Goal: Task Accomplishment & Management: Complete application form

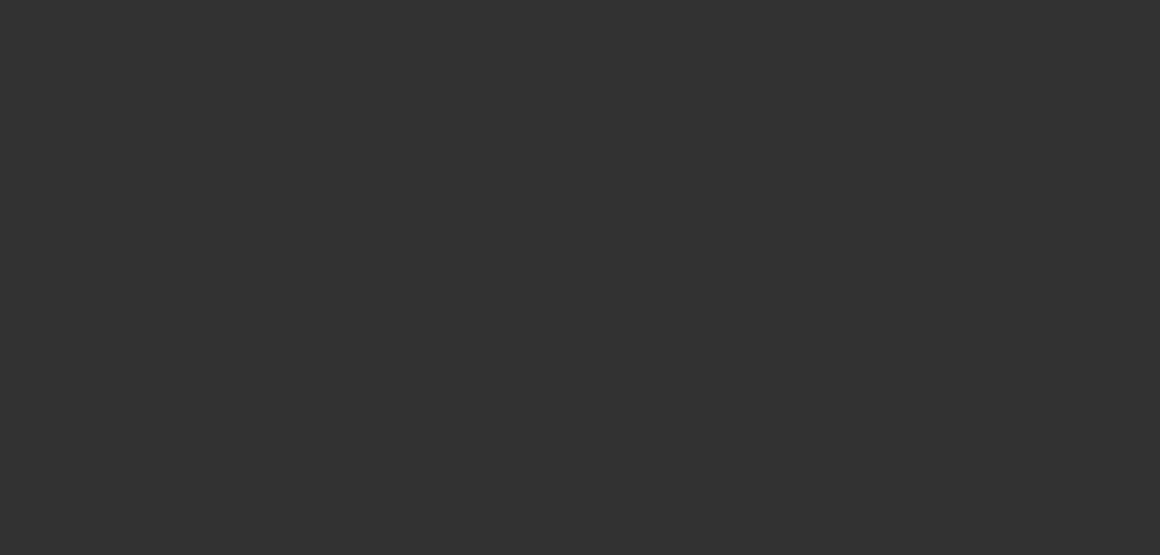
select select "3"
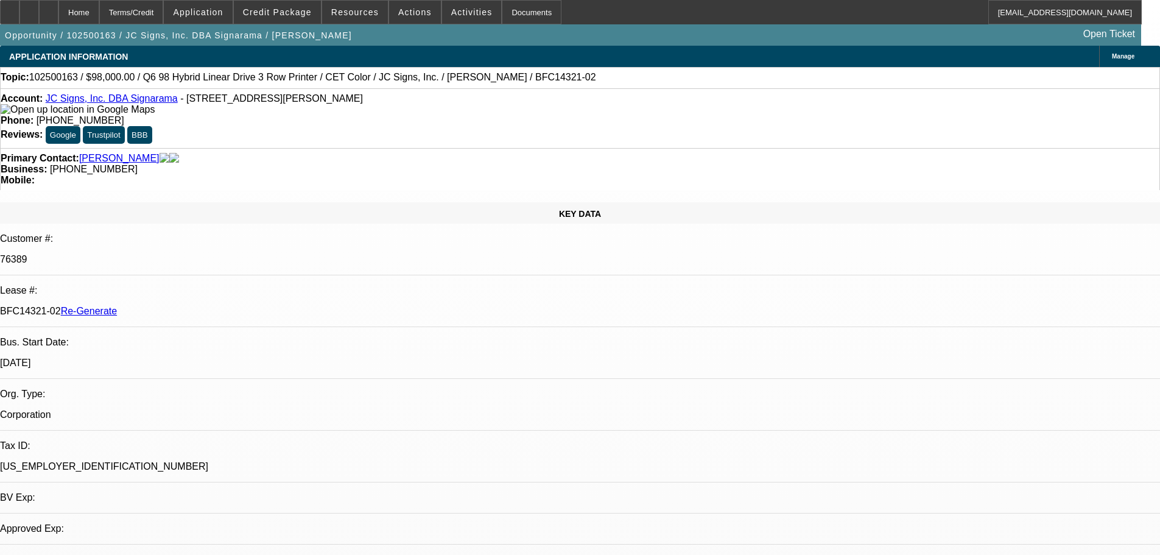
select select "0"
select select "2"
select select "0"
select select "6"
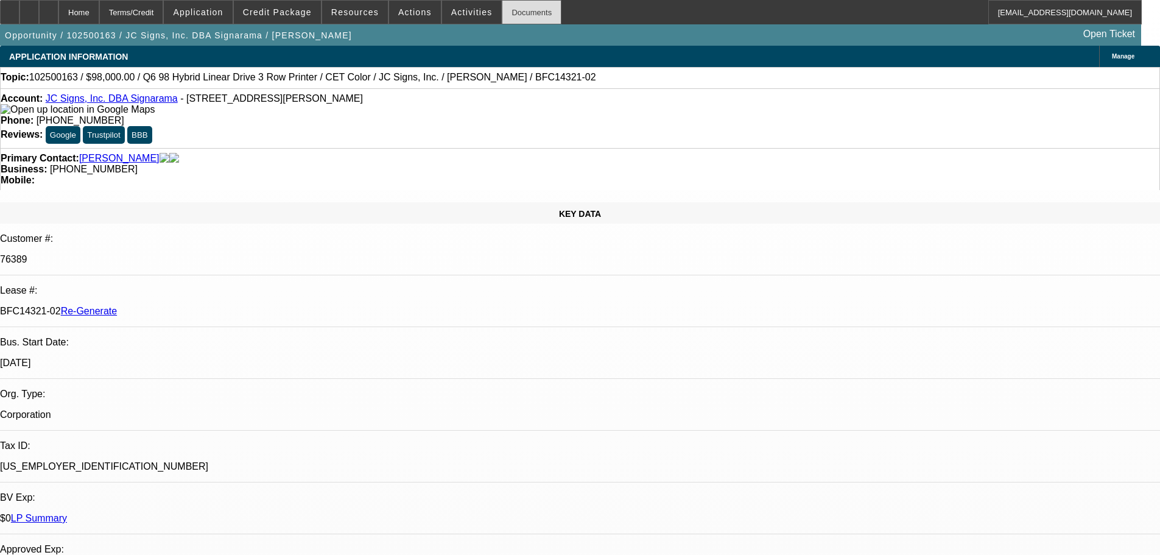
click at [502, 17] on div "Documents" at bounding box center [532, 12] width 60 height 24
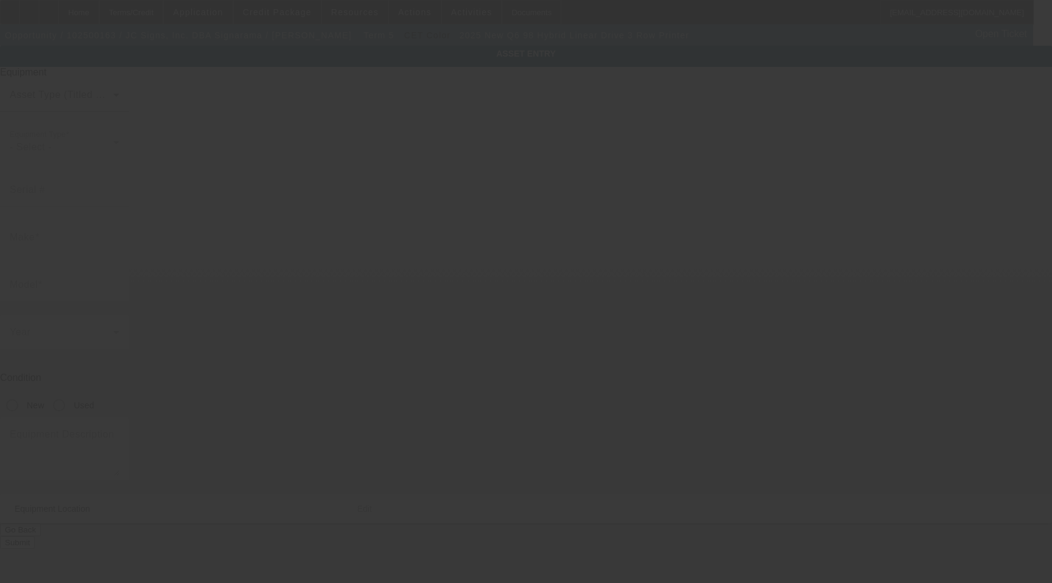
type input "Q6 98"
type input "Hybrid Linear Drive 3 Row Printer"
radio input "true"
type textarea "includes shipping, install and training"
type input "7500 Energy Court"
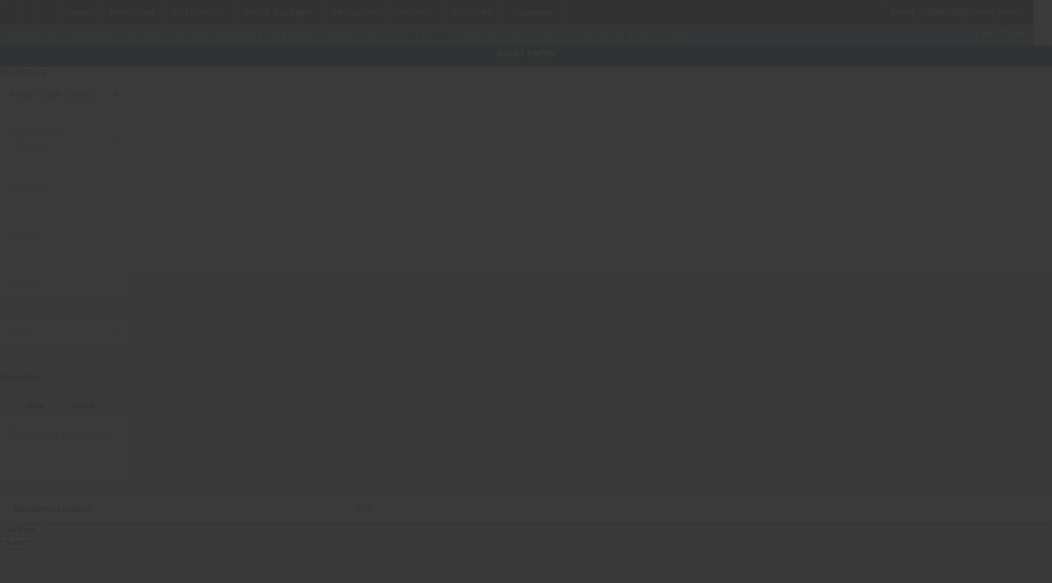
type input "Suite 7"
type input "Curtis Bay"
type input "21226"
type input "Anne Arundel"
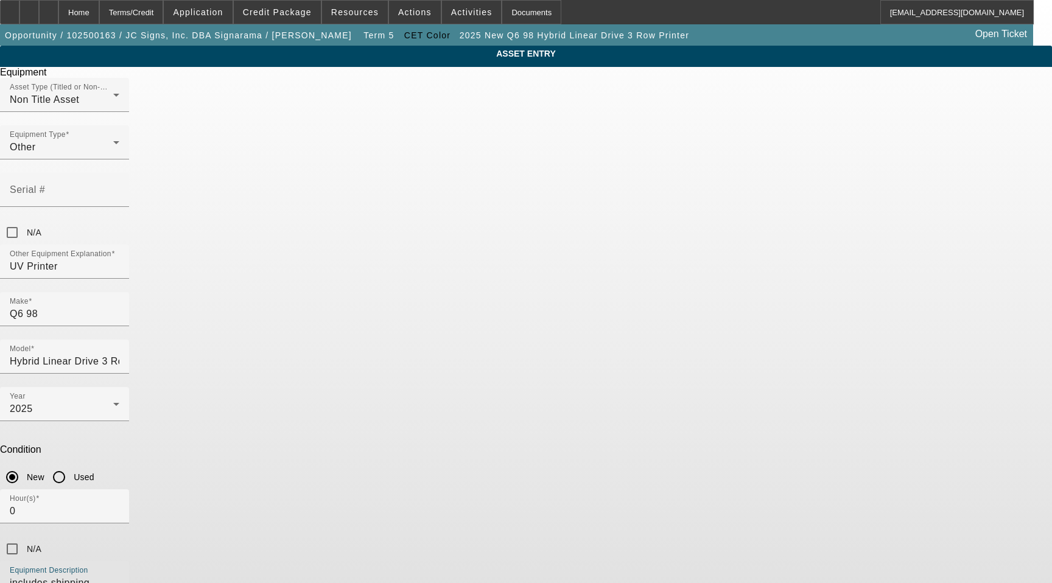
drag, startPoint x: 536, startPoint y: 417, endPoint x: 237, endPoint y: 390, distance: 300.9
click at [240, 390] on div "ASSET ENTRY Delete asset Equipment Asset Type (Titled or Non-Titled) Non Title …" at bounding box center [526, 369] width 1052 height 647
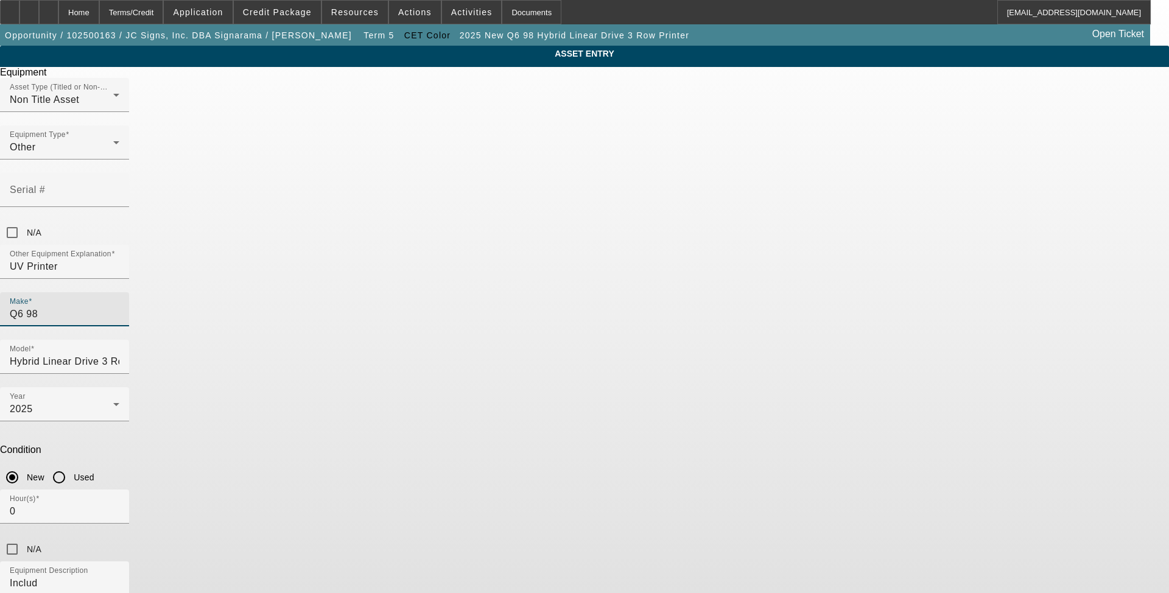
click at [119, 307] on input "Q6 98" at bounding box center [65, 314] width 110 height 15
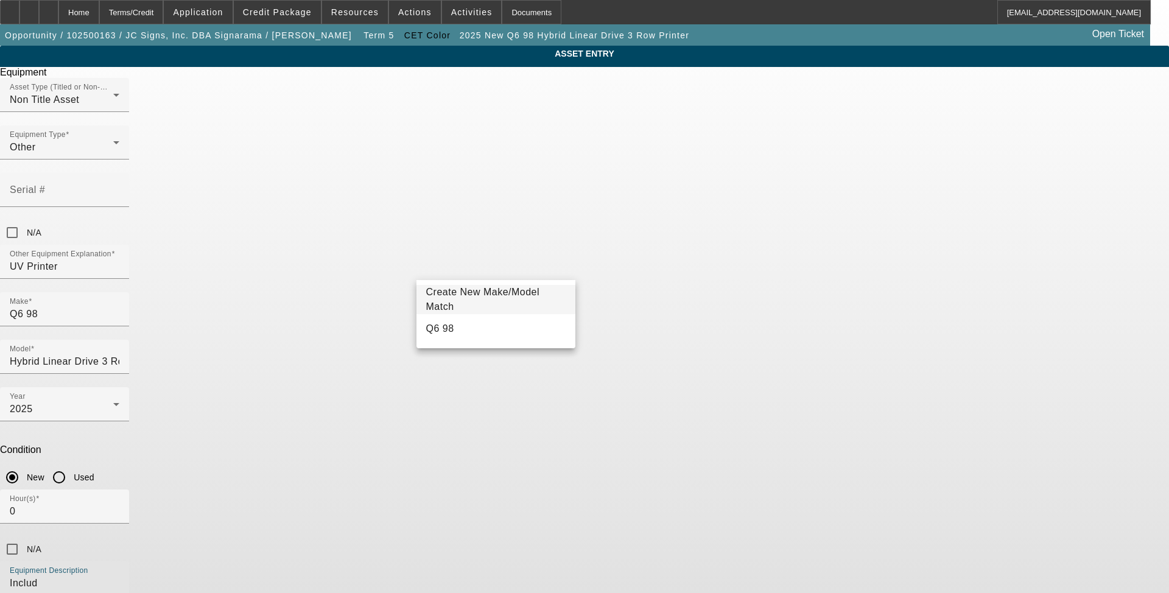
click at [119, 576] on textarea "Includ" at bounding box center [65, 598] width 110 height 44
type textarea "I"
type textarea "with Gen 6 Printheads Includes all options, attachments, accessories"
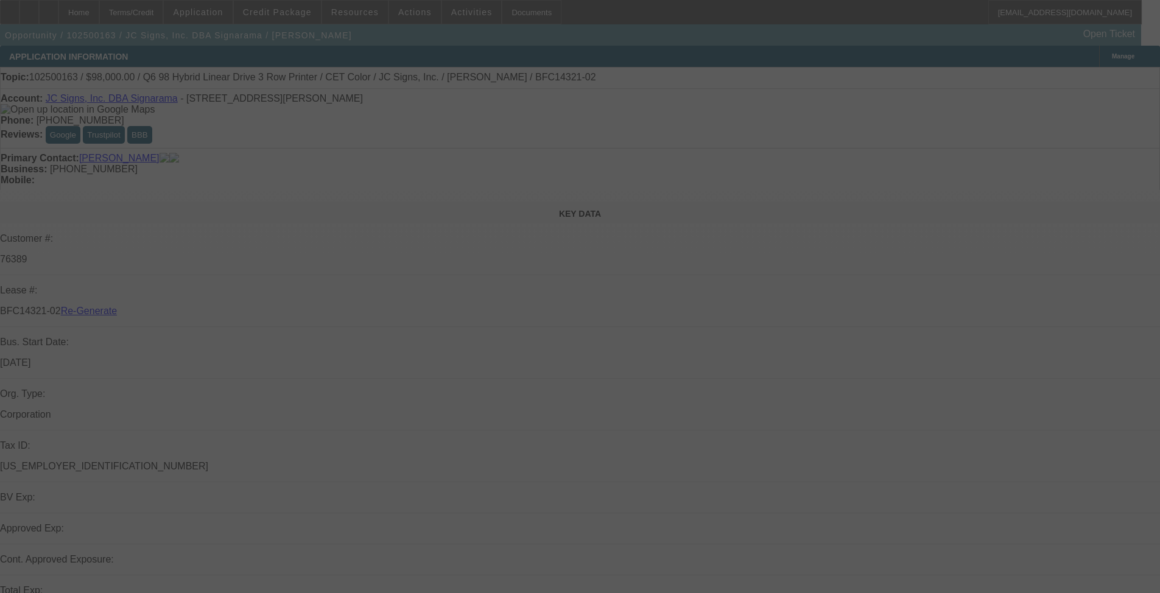
select select "3"
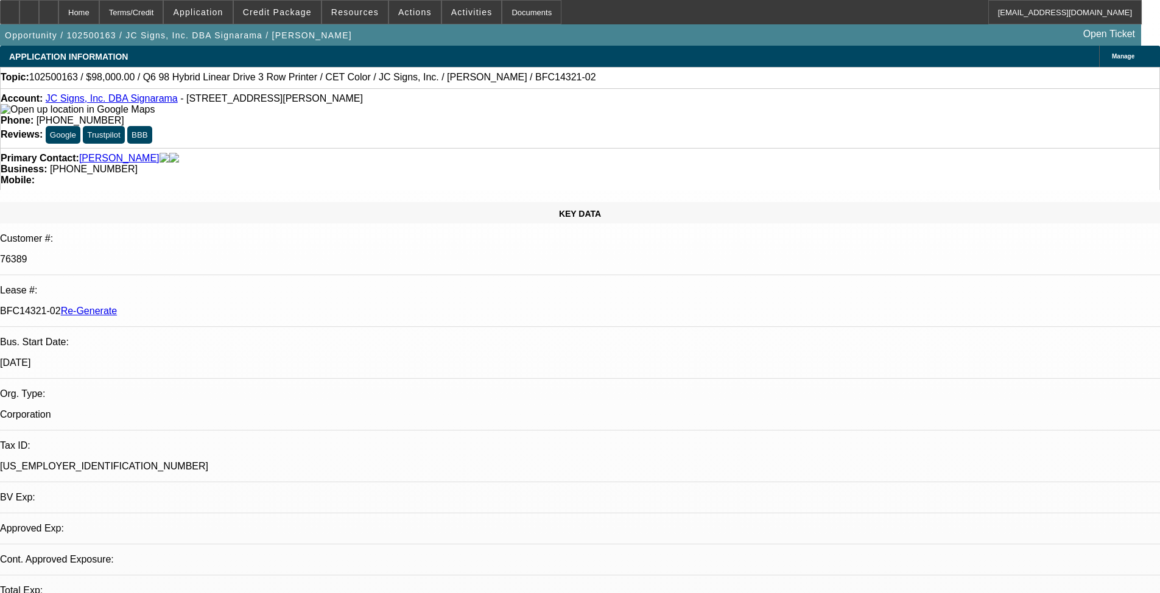
select select "0"
select select "2"
select select "0"
select select "6"
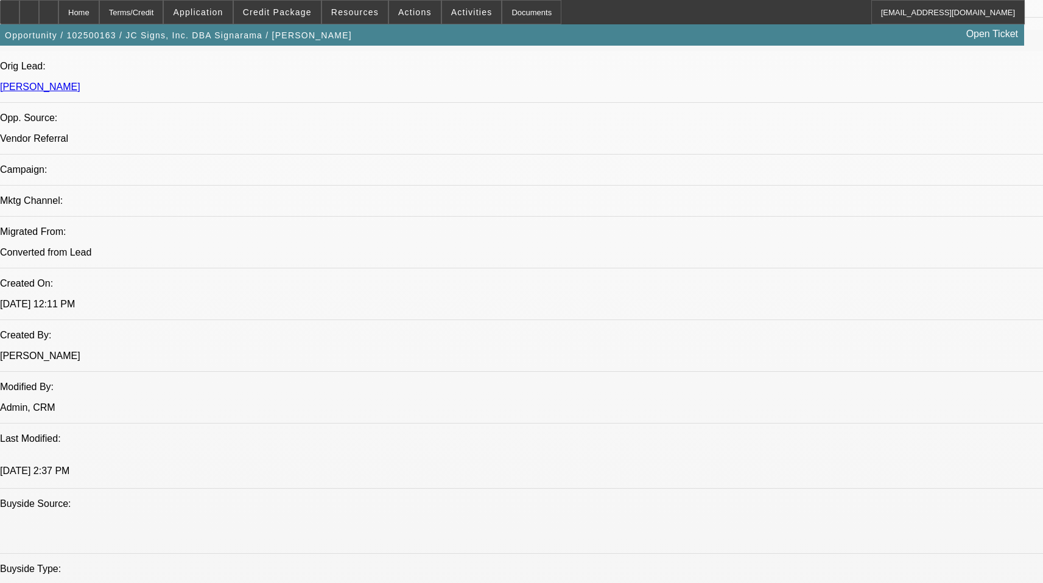
scroll to position [426, 0]
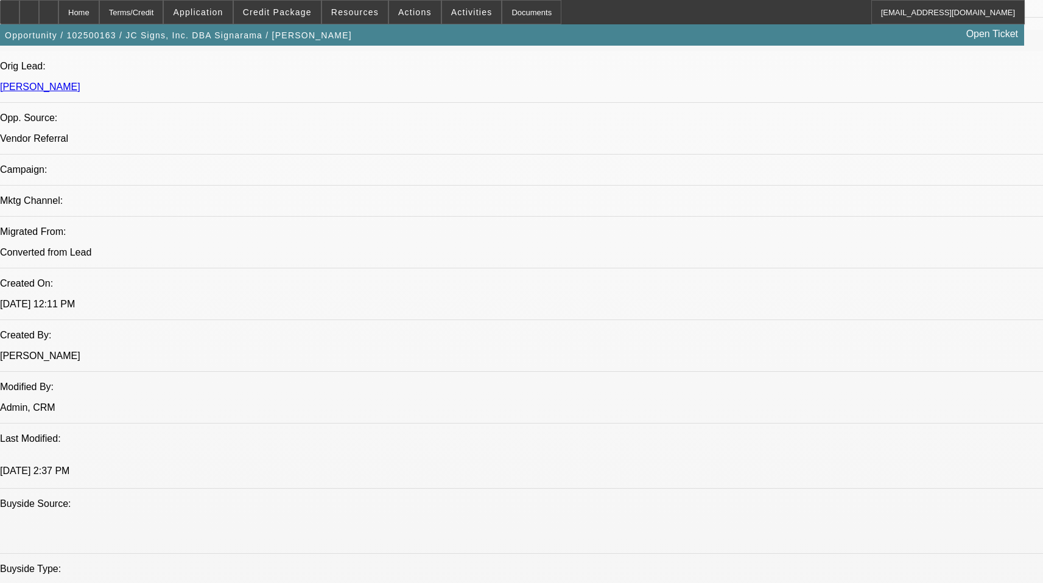
scroll to position [365, 0]
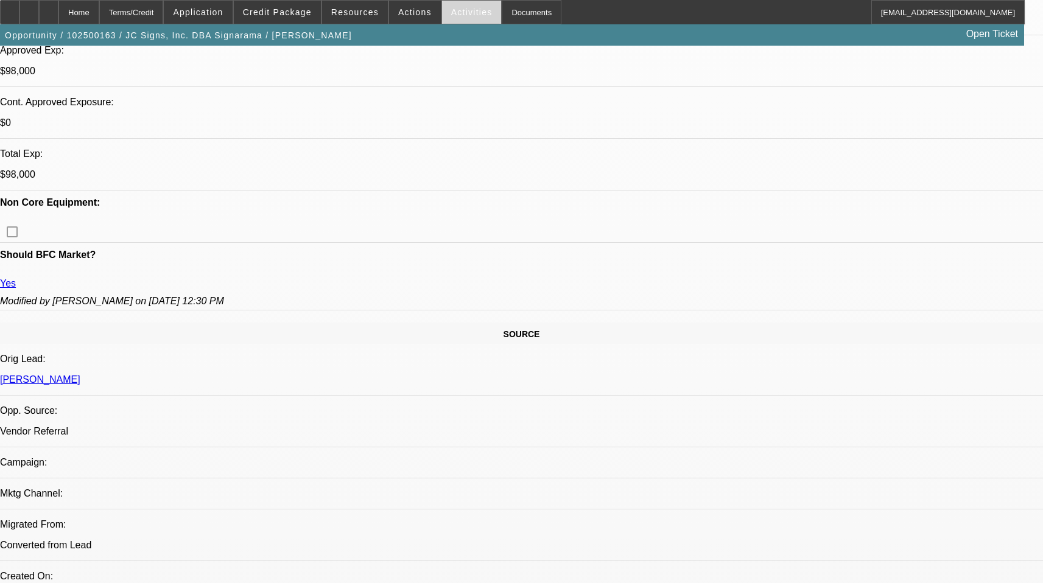
scroll to position [487, 0]
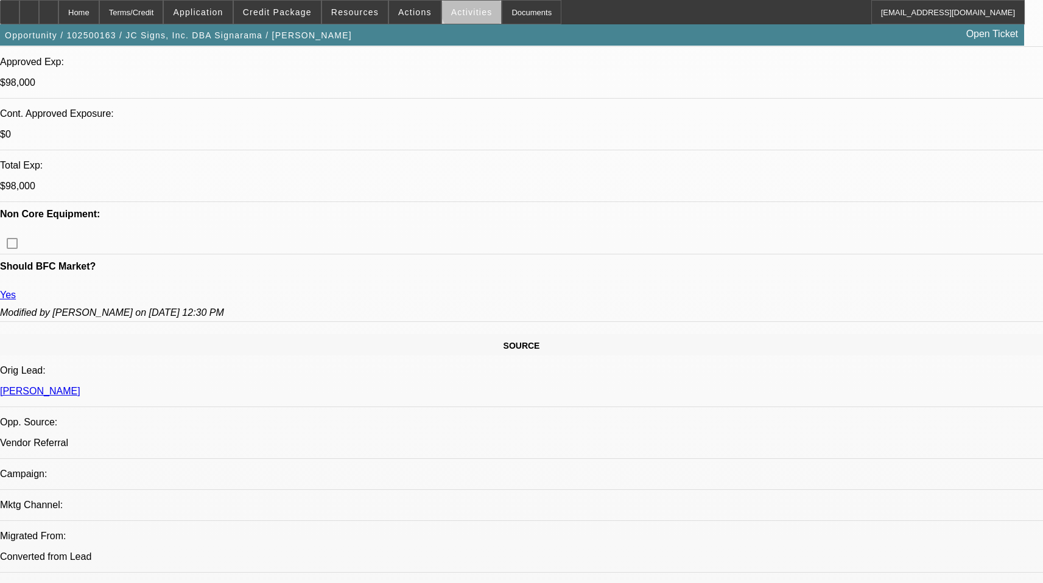
click at [465, 7] on span at bounding box center [472, 12] width 60 height 29
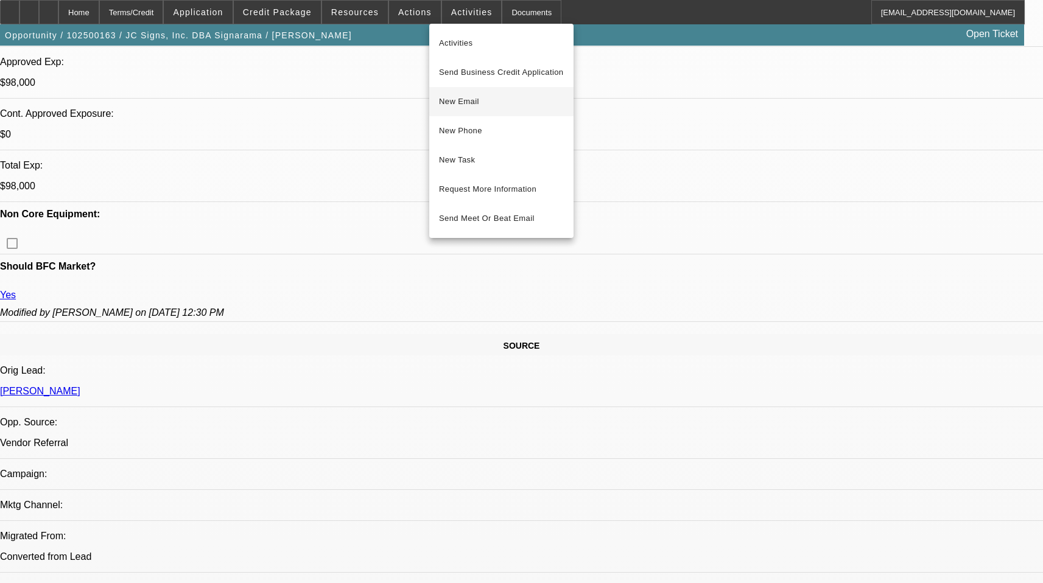
click at [470, 101] on span "New Email" at bounding box center [501, 101] width 125 height 15
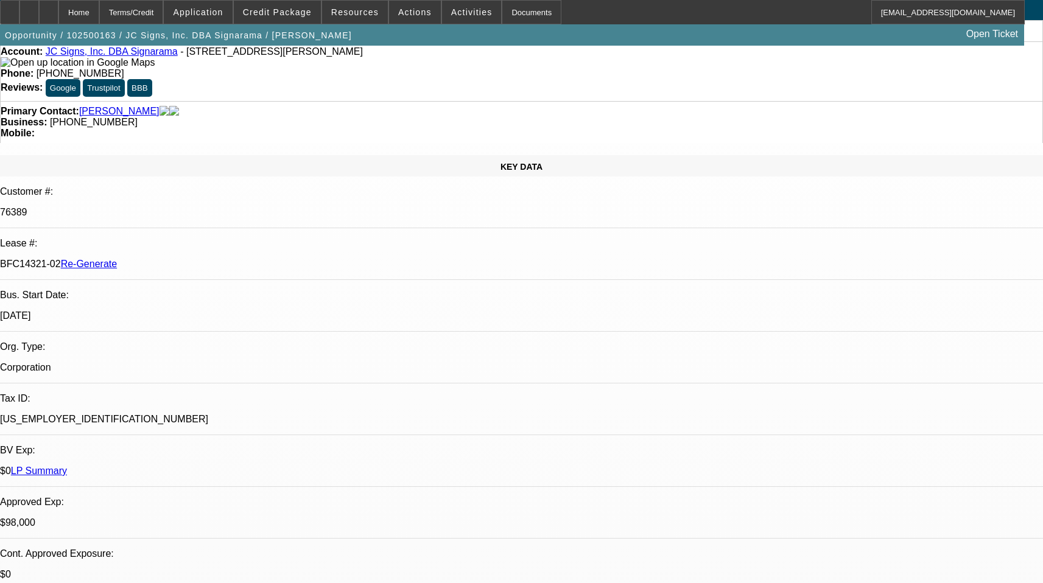
scroll to position [0, 0]
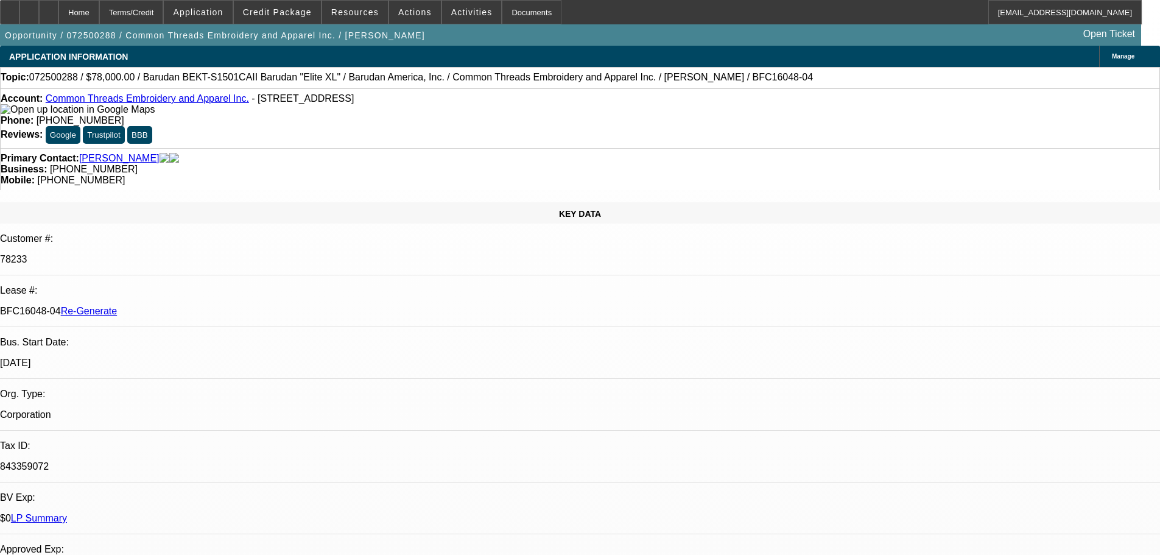
select select "3"
select select "0"
select select "2"
select select "0"
select select "6"
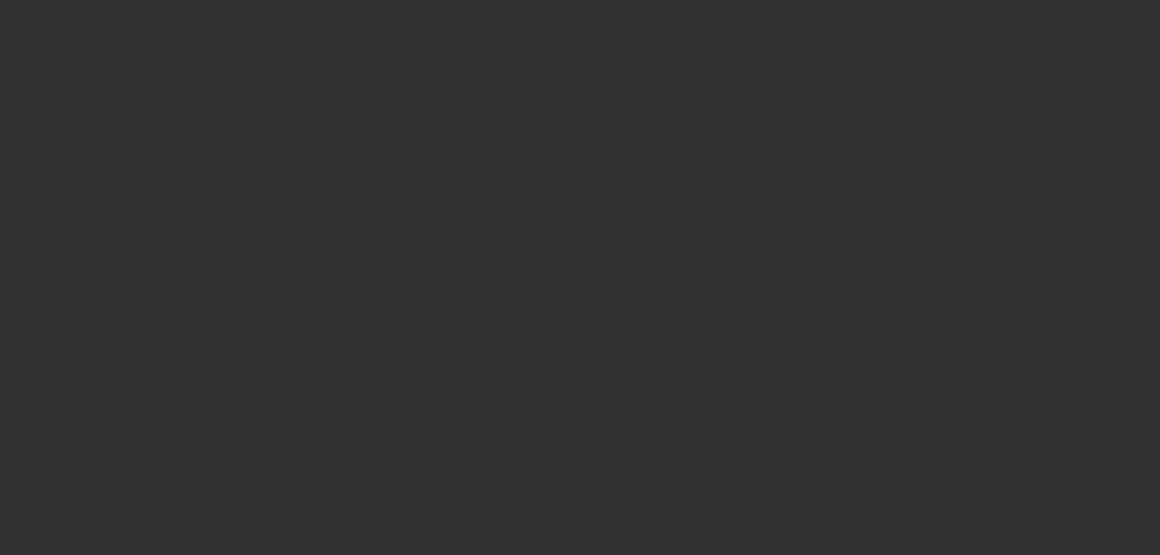
select select "3"
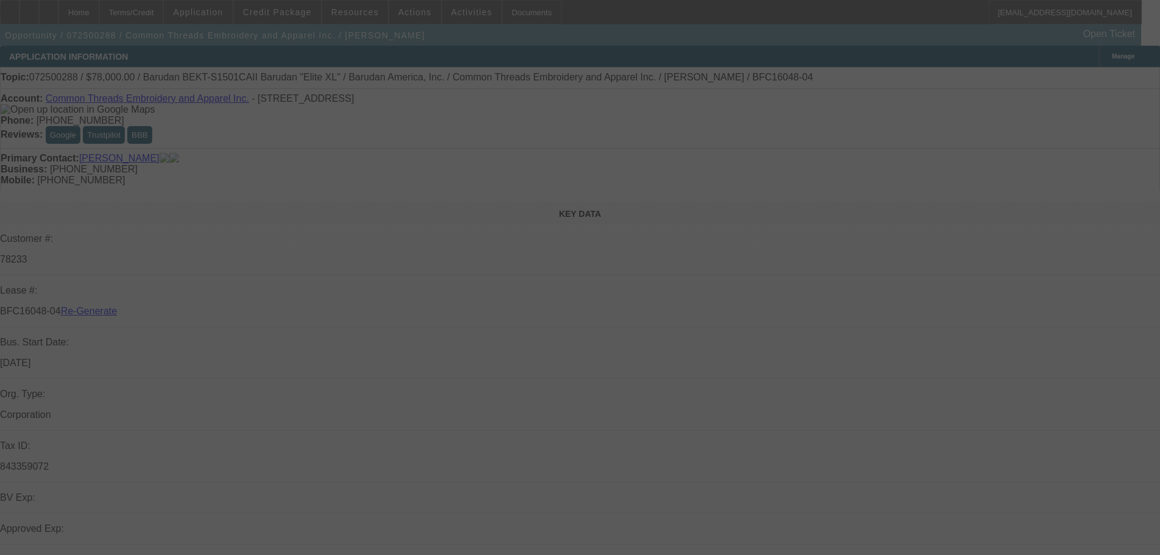
select select "0"
select select "2"
select select "0"
select select "6"
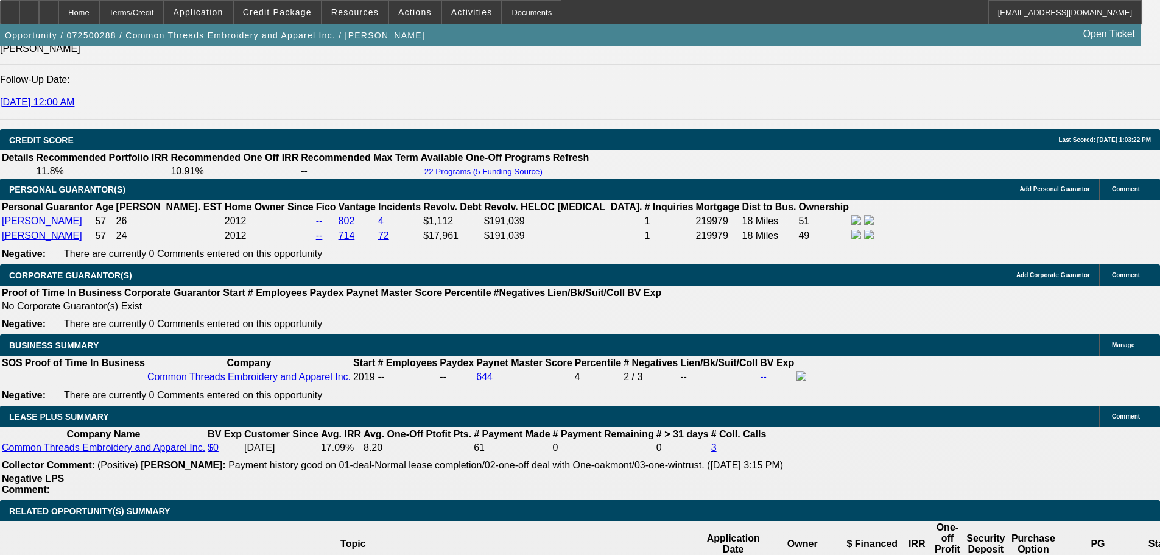
scroll to position [1888, 0]
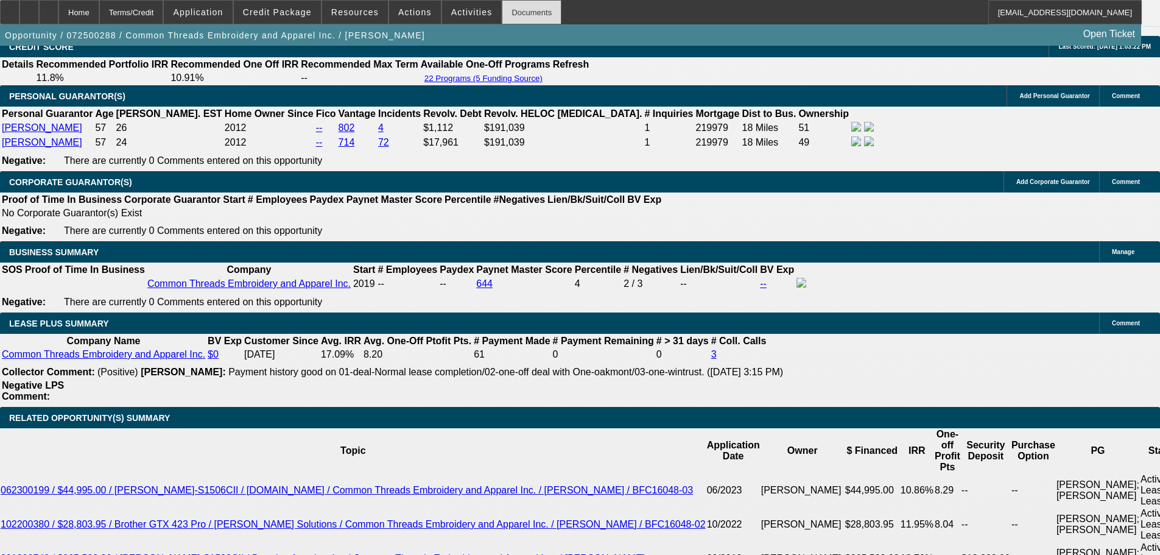
click at [513, 16] on div "Documents" at bounding box center [532, 12] width 60 height 24
click at [374, 15] on span at bounding box center [355, 12] width 66 height 29
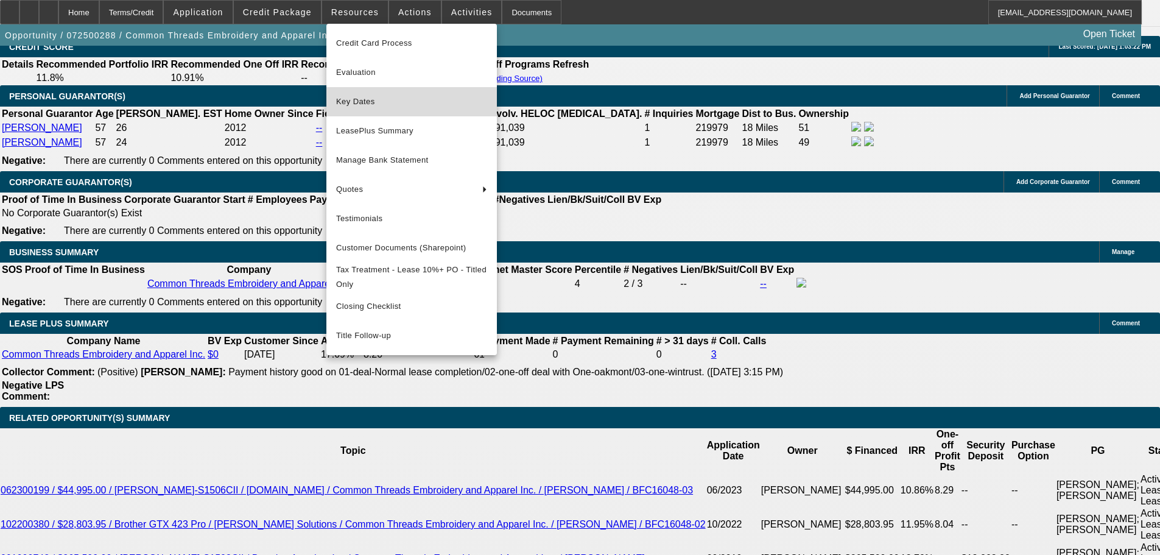
click at [382, 104] on span "Key Dates" at bounding box center [411, 101] width 151 height 15
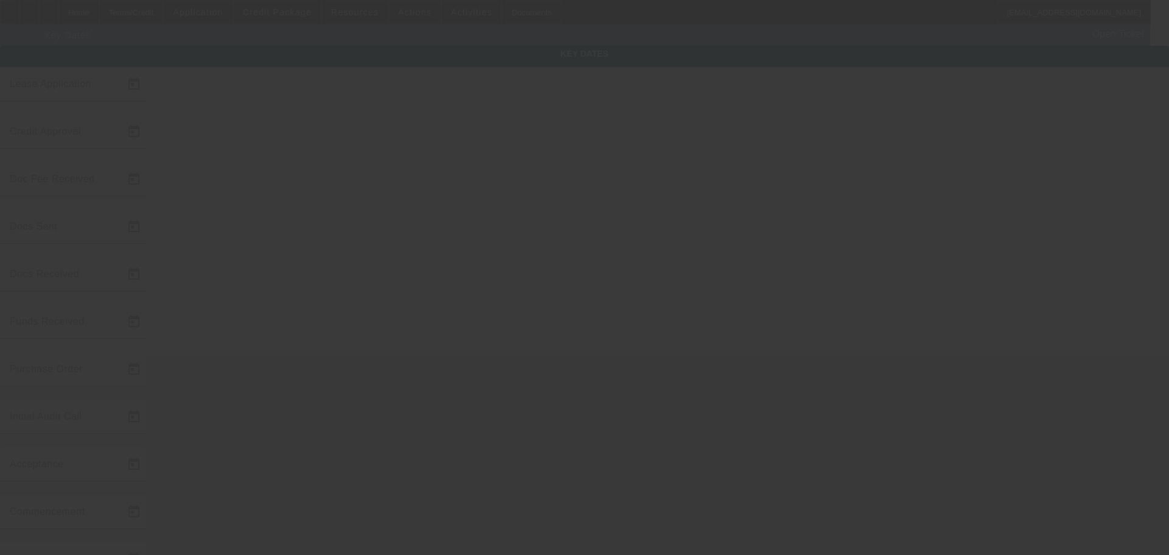
type input "7/14/2025"
type input "10/1/2025"
type input "10/7/2025"
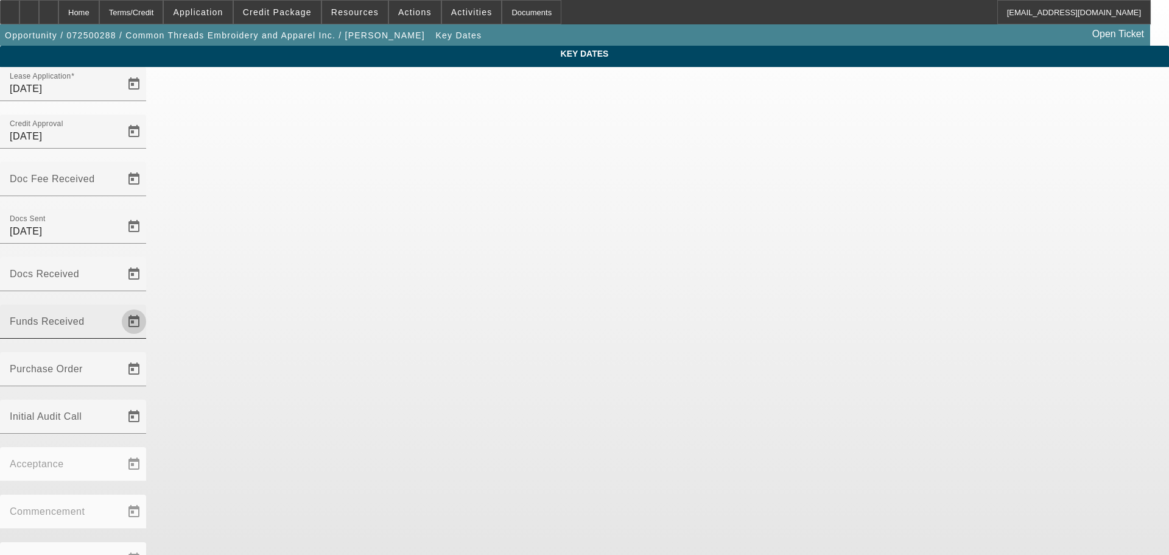
click at [149, 307] on span "Open calendar" at bounding box center [133, 321] width 29 height 29
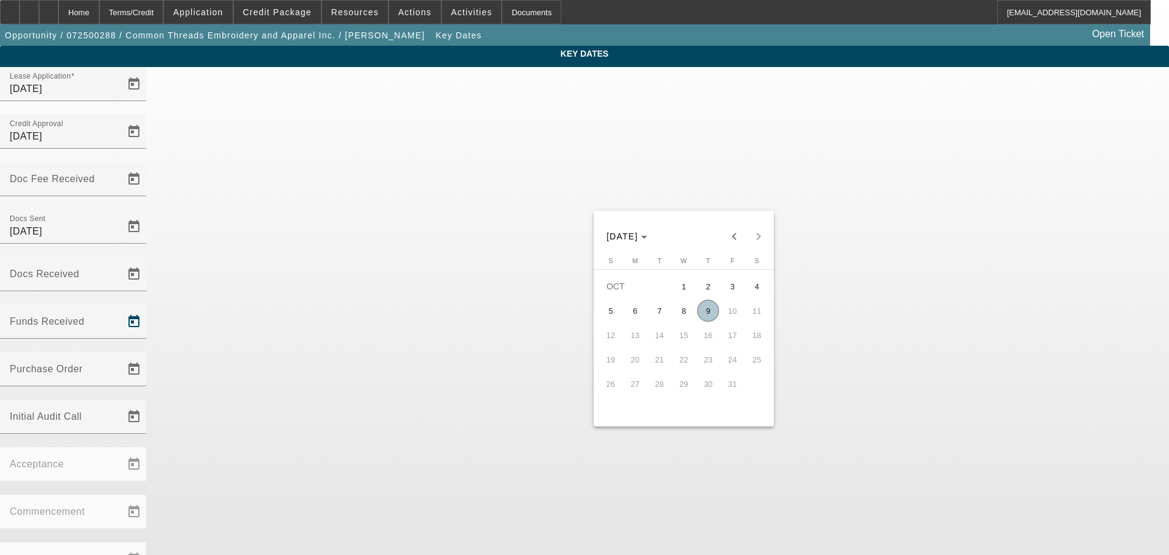
click at [714, 314] on span "9" at bounding box center [708, 311] width 22 height 22
type input "10/9/2025"
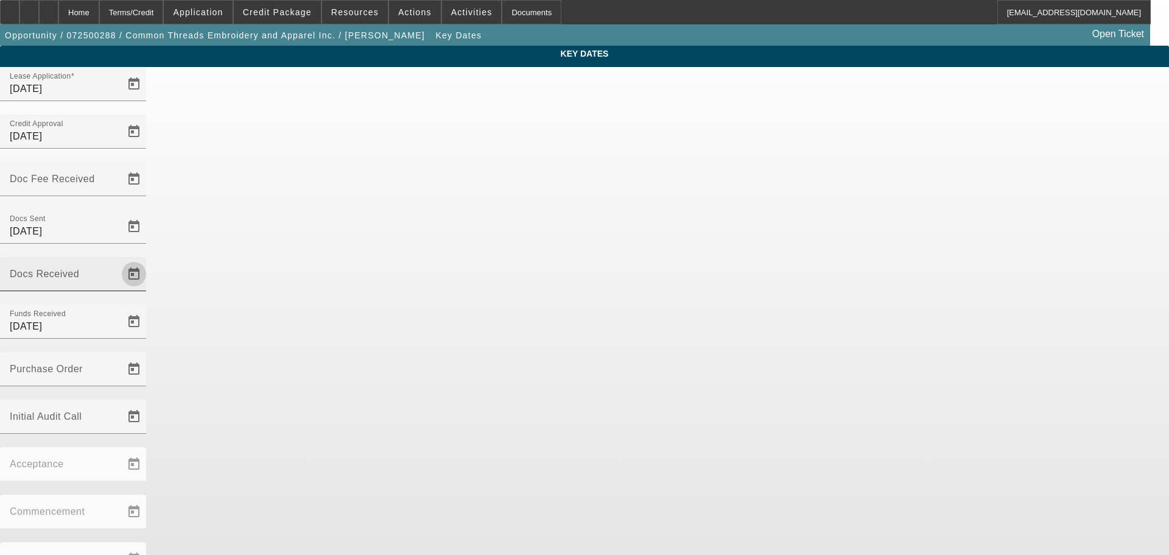
click at [149, 259] on span "Open calendar" at bounding box center [133, 273] width 29 height 29
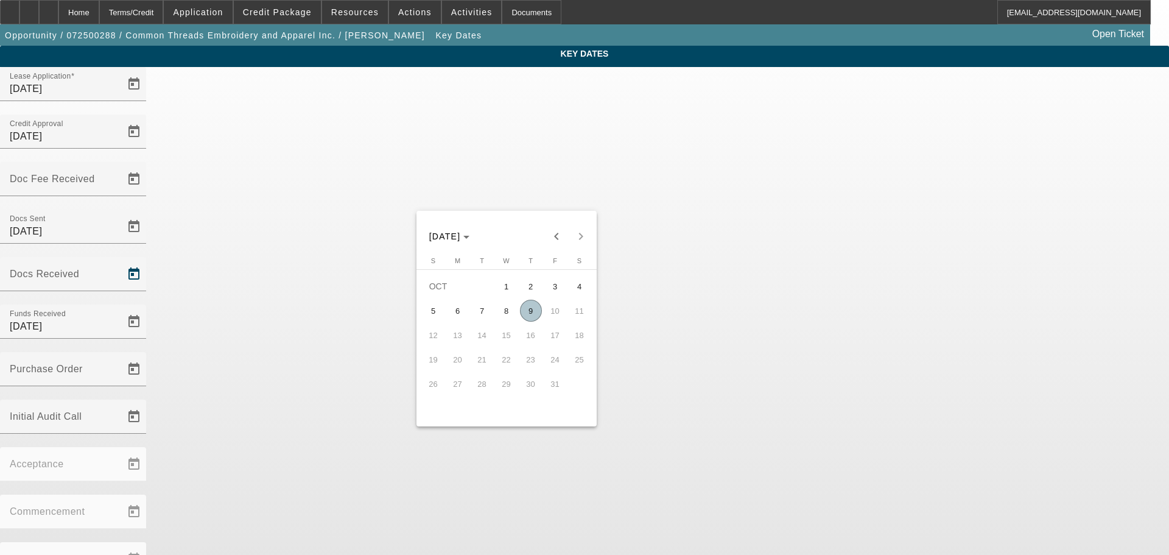
click at [533, 317] on span "9" at bounding box center [531, 311] width 22 height 22
type input "10/9/2025"
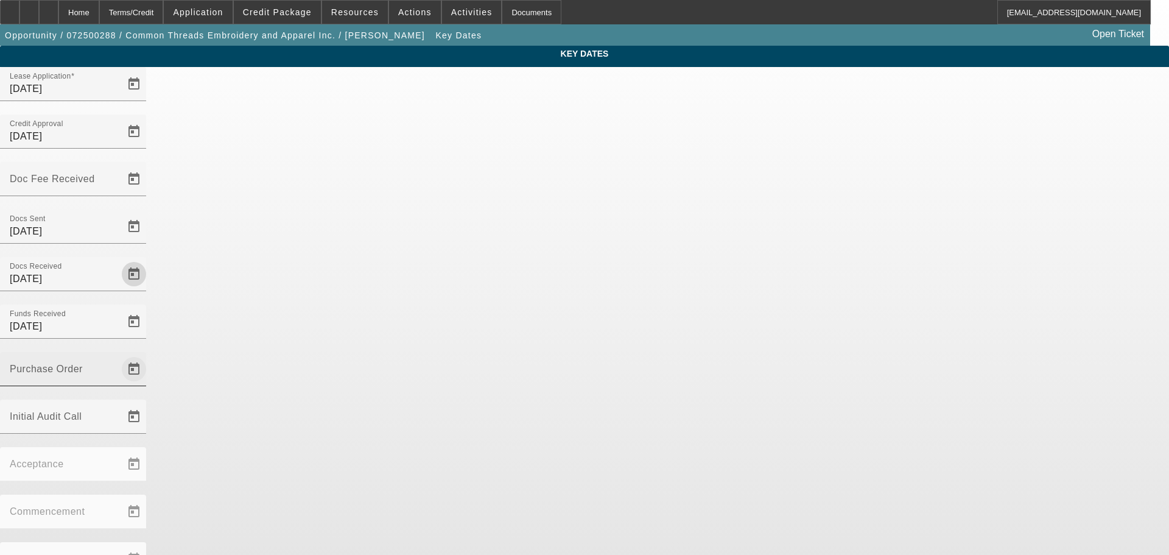
click at [149, 354] on span "Open calendar" at bounding box center [133, 368] width 29 height 29
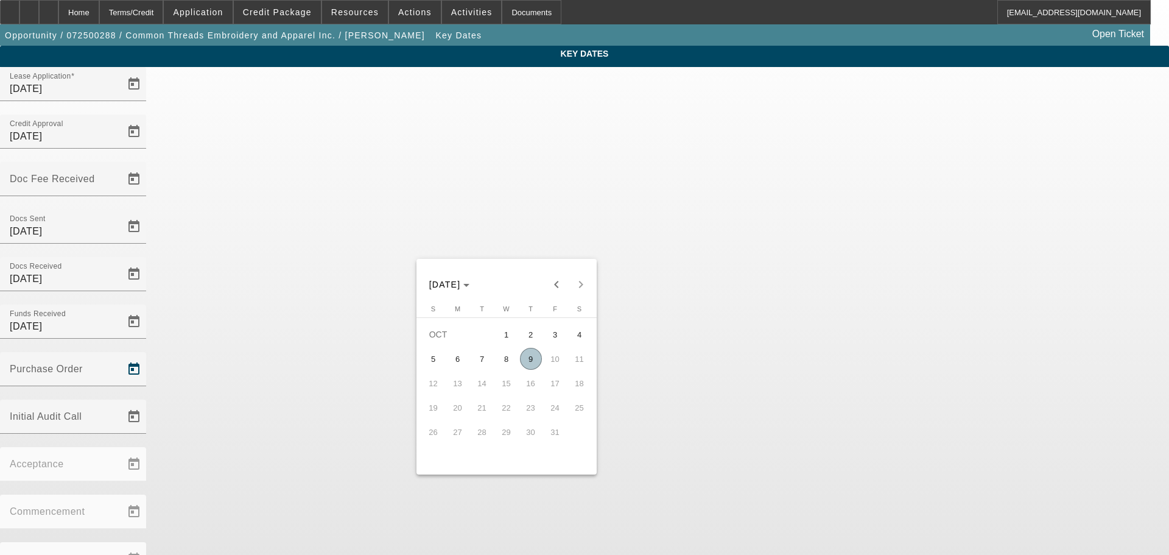
click at [527, 359] on span "9" at bounding box center [531, 359] width 22 height 22
type input "10/9/2025"
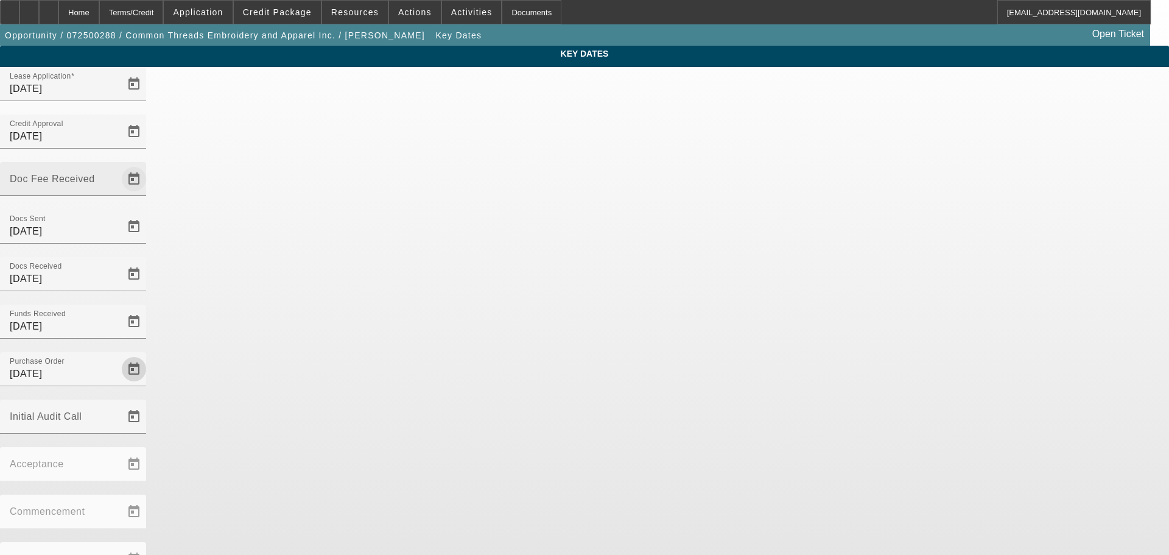
click at [149, 164] on span "Open calendar" at bounding box center [133, 178] width 29 height 29
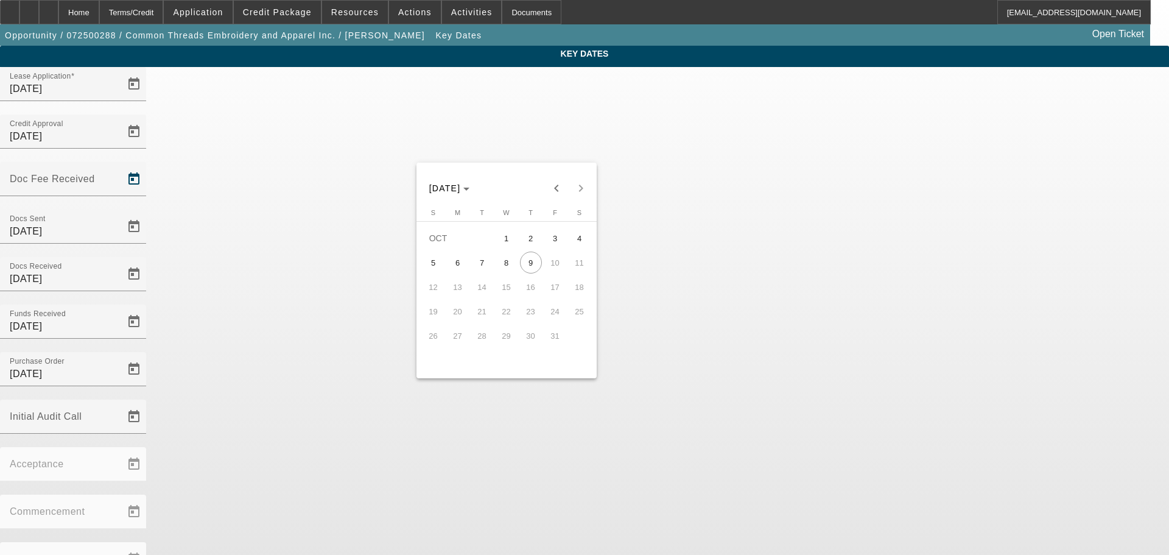
click at [485, 268] on span "7" at bounding box center [482, 262] width 22 height 22
type input "10/7/2025"
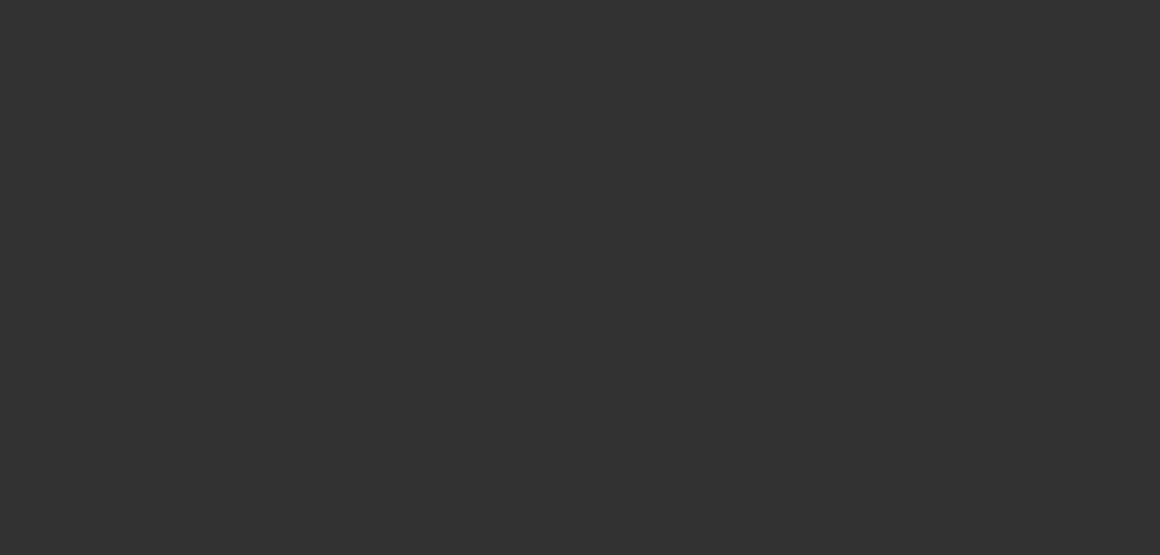
select select "3"
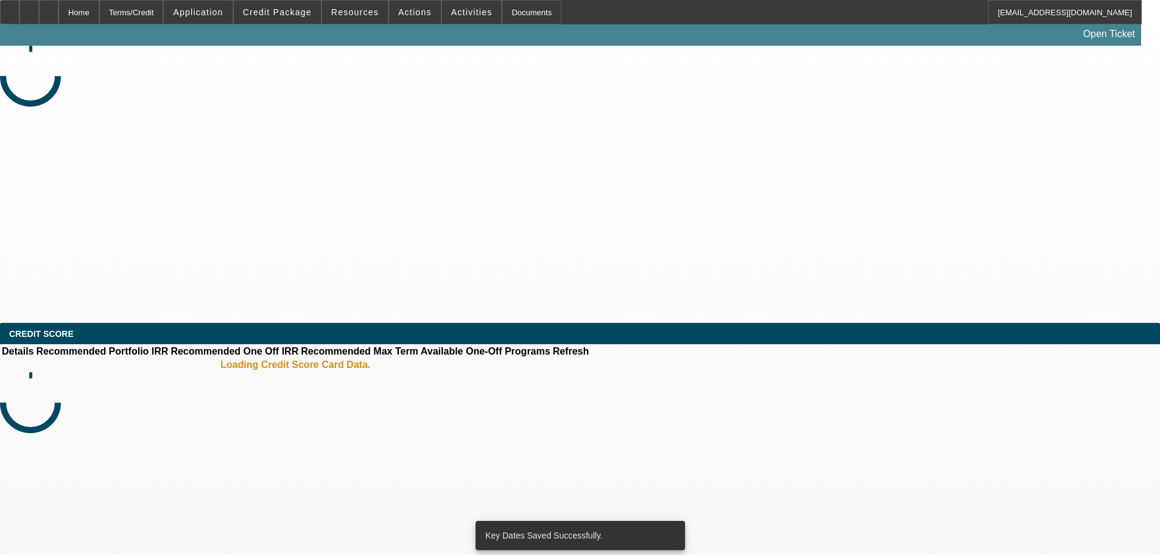
select select "0"
select select "2"
select select "0"
select select "6"
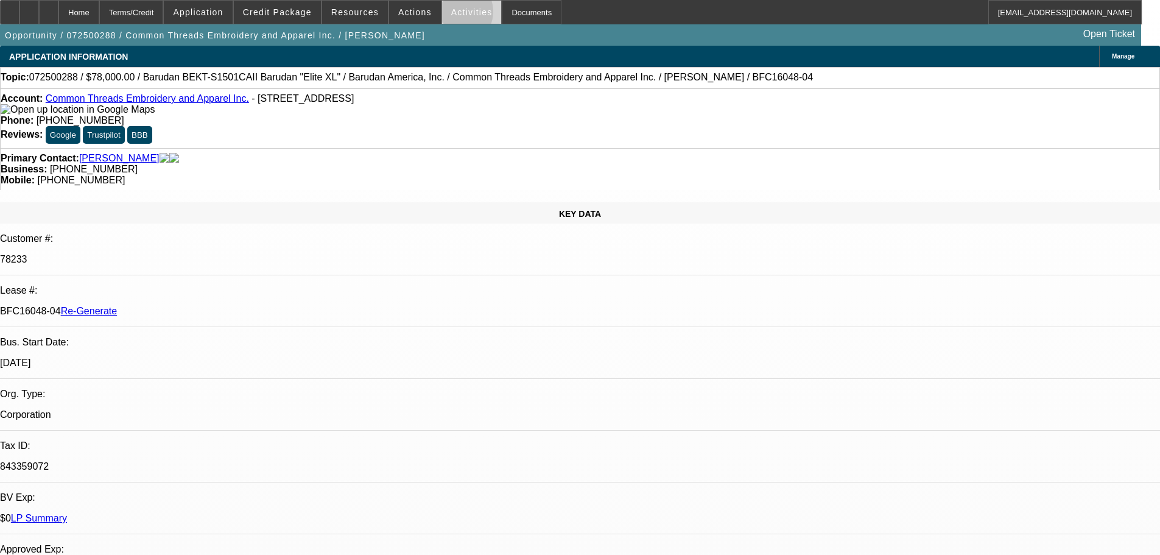
click at [451, 15] on span "Activities" at bounding box center [471, 12] width 41 height 10
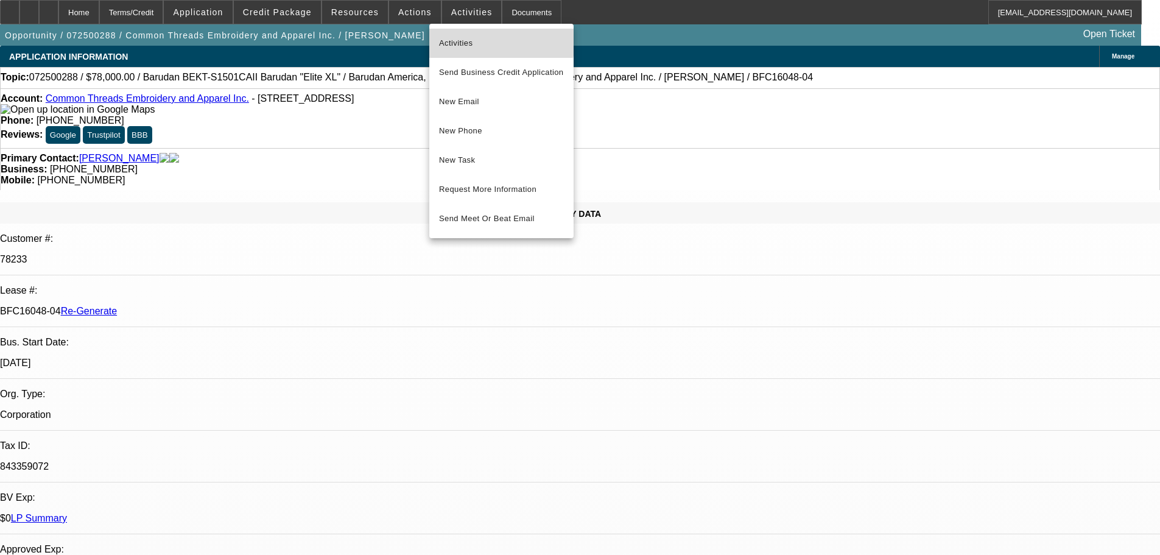
click at [493, 38] on span "Activities" at bounding box center [501, 43] width 125 height 15
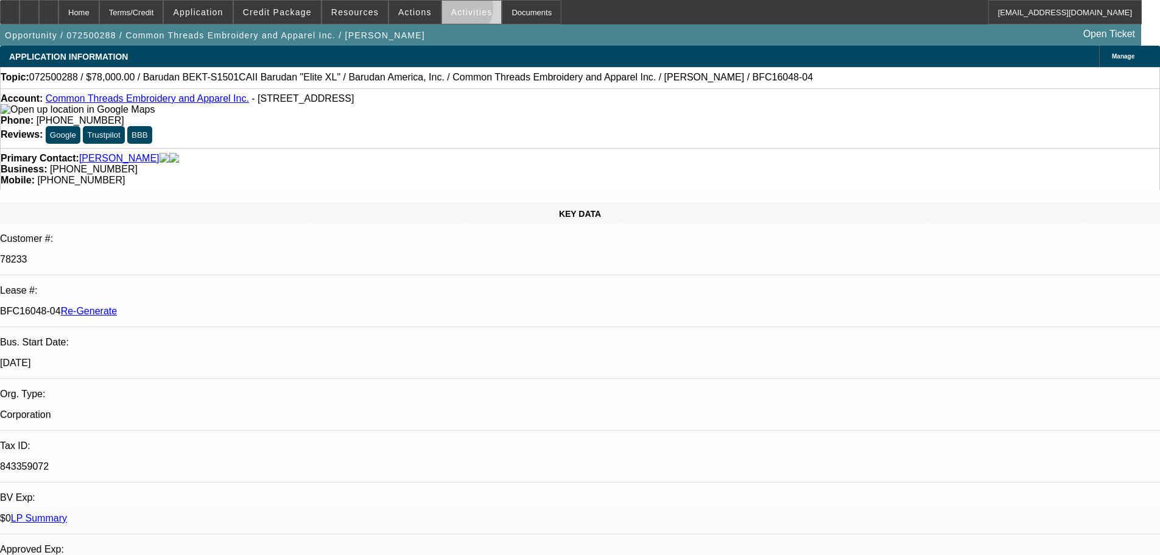
click at [451, 11] on span "Activities" at bounding box center [471, 12] width 41 height 10
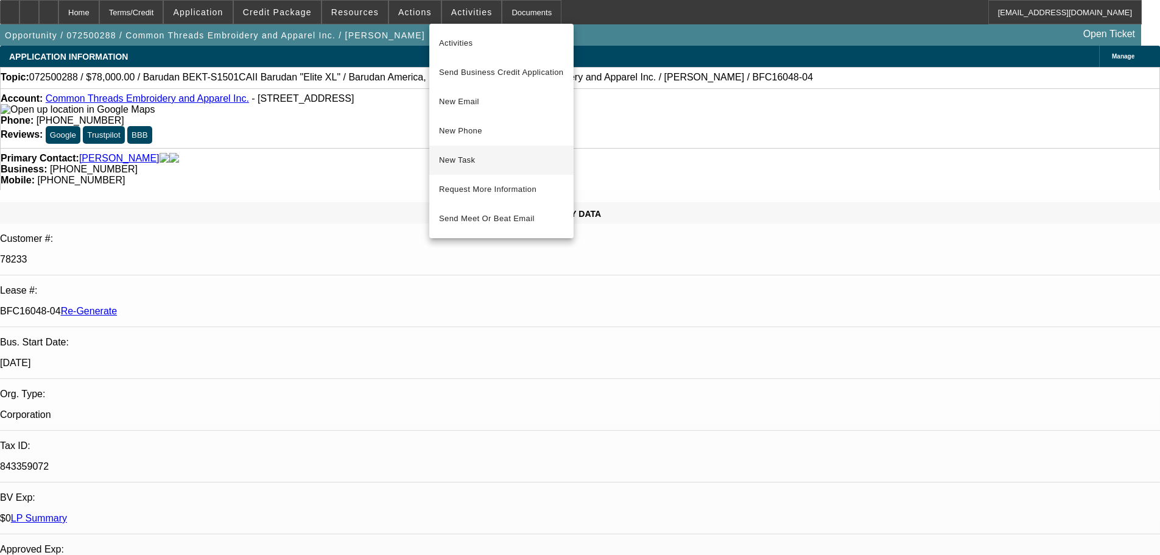
click at [481, 165] on span "New Task" at bounding box center [501, 160] width 125 height 15
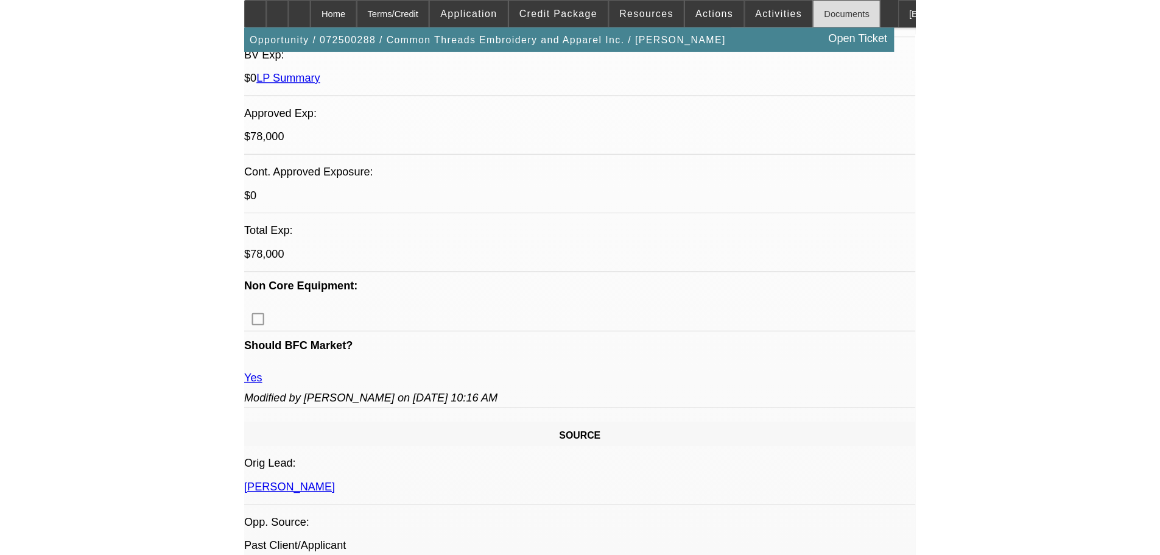
scroll to position [487, 0]
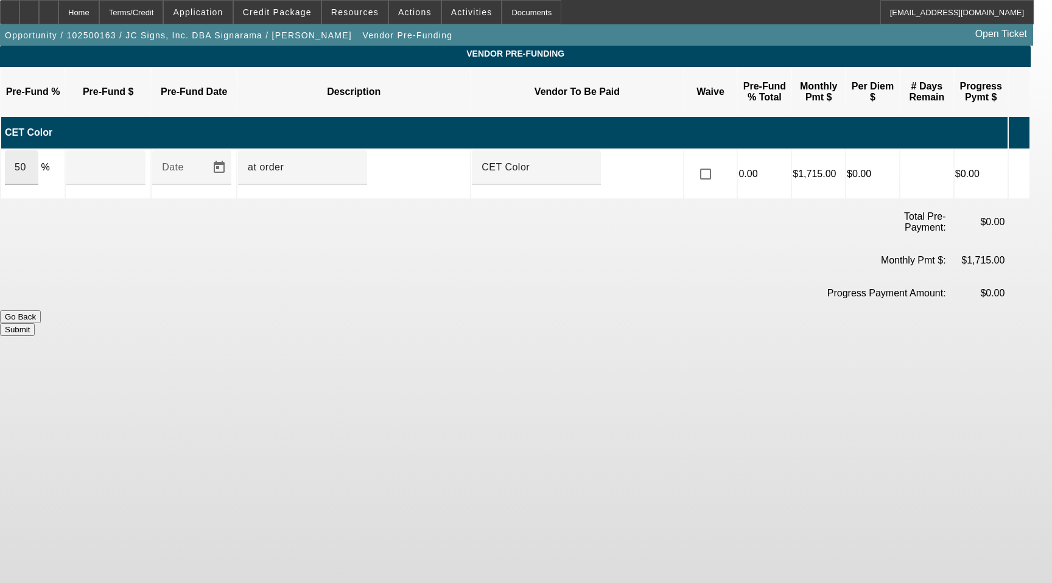
click at [29, 160] on div "50" at bounding box center [22, 167] width 14 height 34
drag, startPoint x: 108, startPoint y: 152, endPoint x: 278, endPoint y: 161, distance: 169.5
click at [109, 160] on input "49000" at bounding box center [106, 167] width 60 height 15
type input "$49,000.00"
drag, startPoint x: 316, startPoint y: 155, endPoint x: 332, endPoint y: 155, distance: 16.4
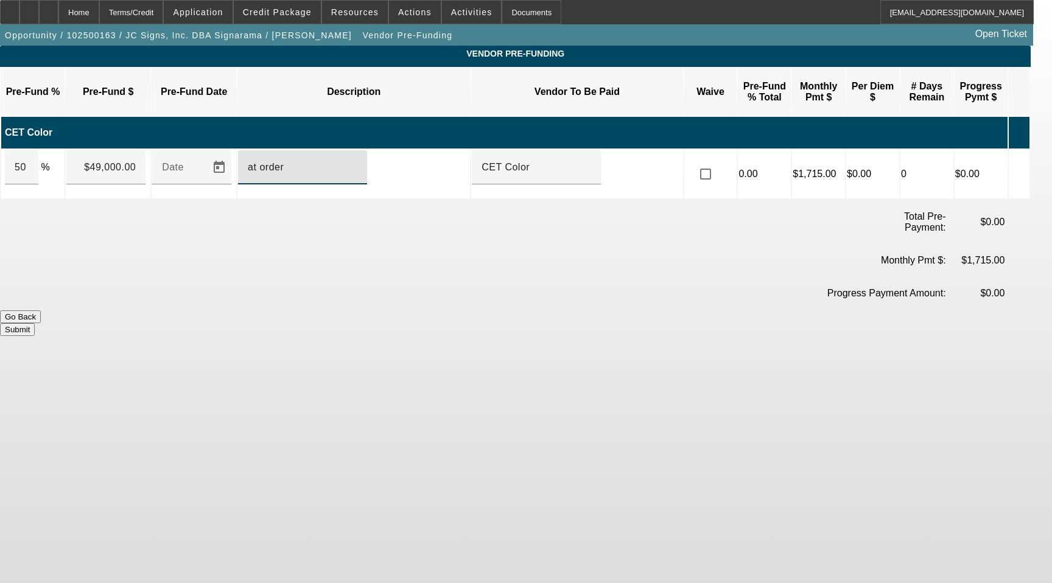
click at [323, 160] on input "at order" at bounding box center [303, 167] width 110 height 15
drag, startPoint x: 350, startPoint y: 154, endPoint x: 155, endPoint y: 144, distance: 194.5
click at [155, 150] on tr "50 % $49,000.00 Date at order CET Color 0.00 $1,715.00 $0.00 0 $0.00" at bounding box center [515, 174] width 1029 height 49
type input "Upon Execution of This Agreement"
click at [35, 323] on button "Submit" at bounding box center [17, 329] width 35 height 13
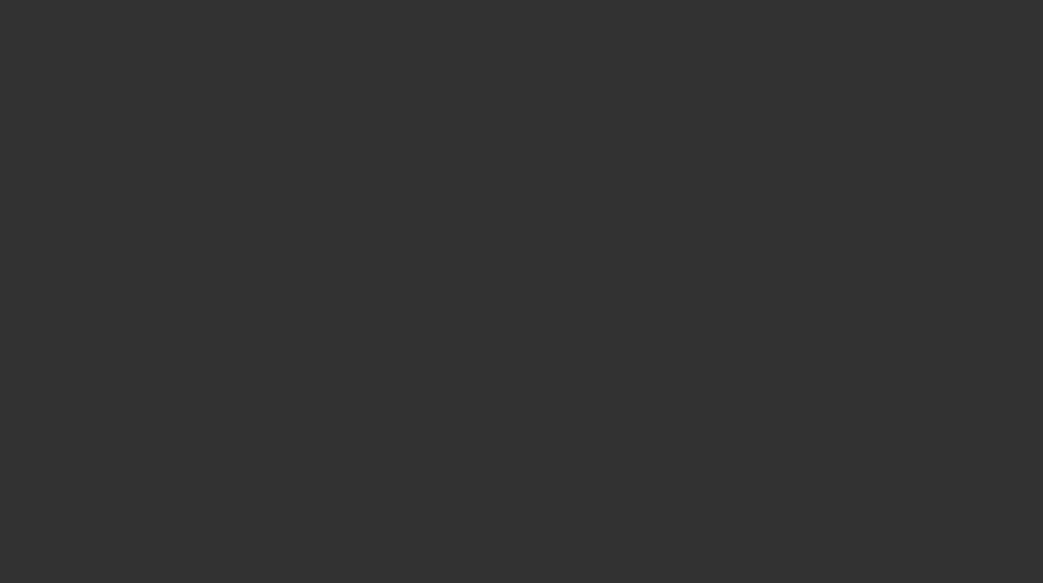
select select "3"
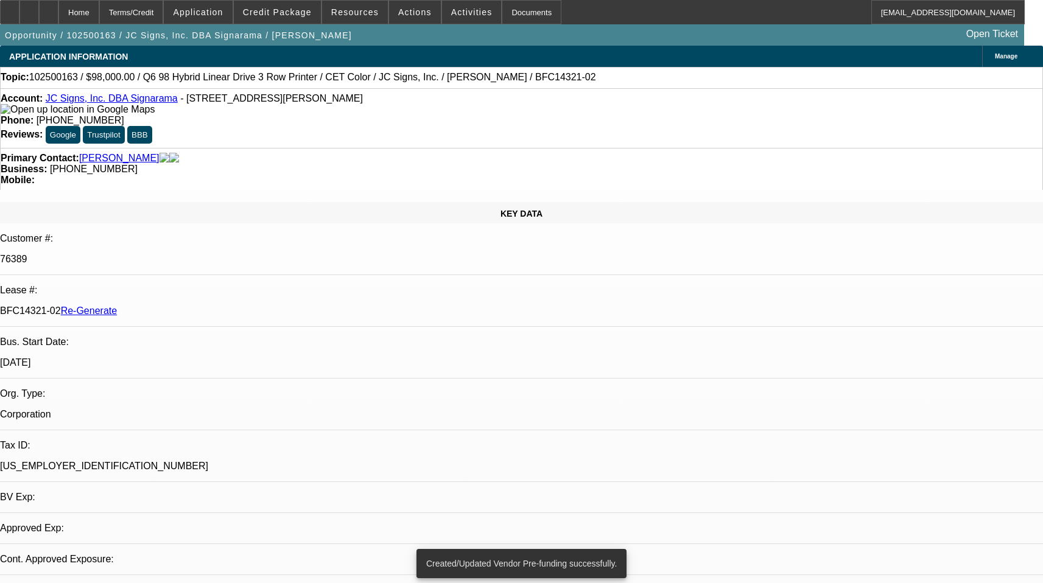
select select "0"
select select "2"
select select "0"
select select "6"
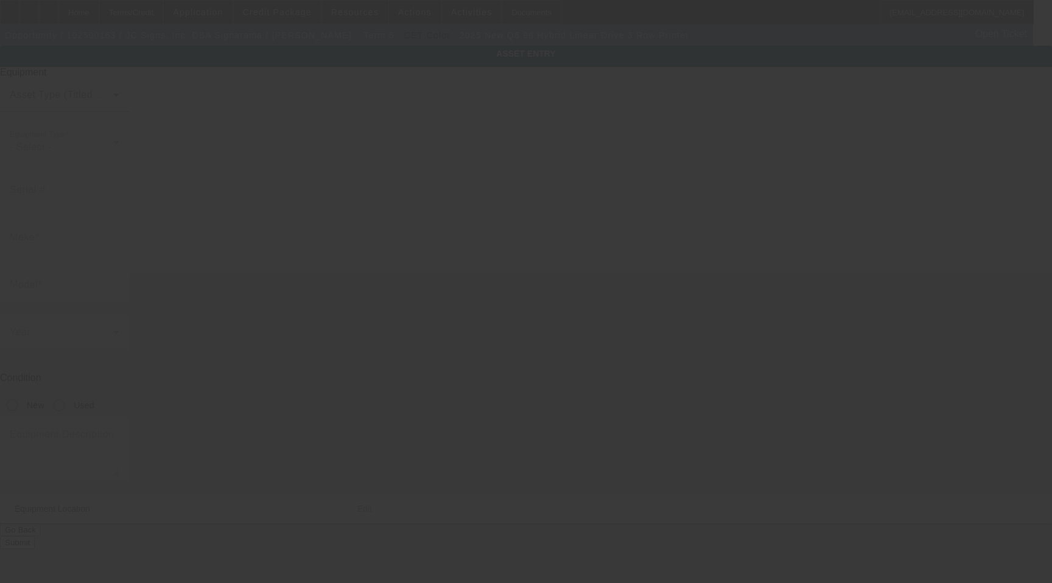
type input "Q6 98"
type input "Hybrid Linear Drive 3 Row Printer"
radio input "true"
type textarea "with Gen 6 Printheads Includes all options, attachments, accessories"
type input "[STREET_ADDRESS]"
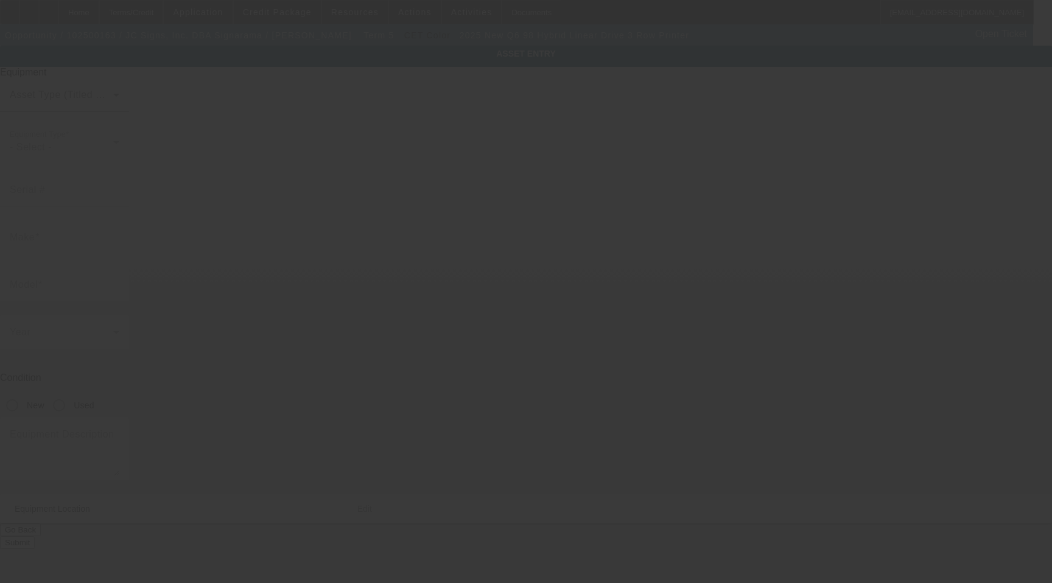
type input "Suite 7"
type input "[PERSON_NAME] Bay"
type input "21226"
type input "[PERSON_NAME]"
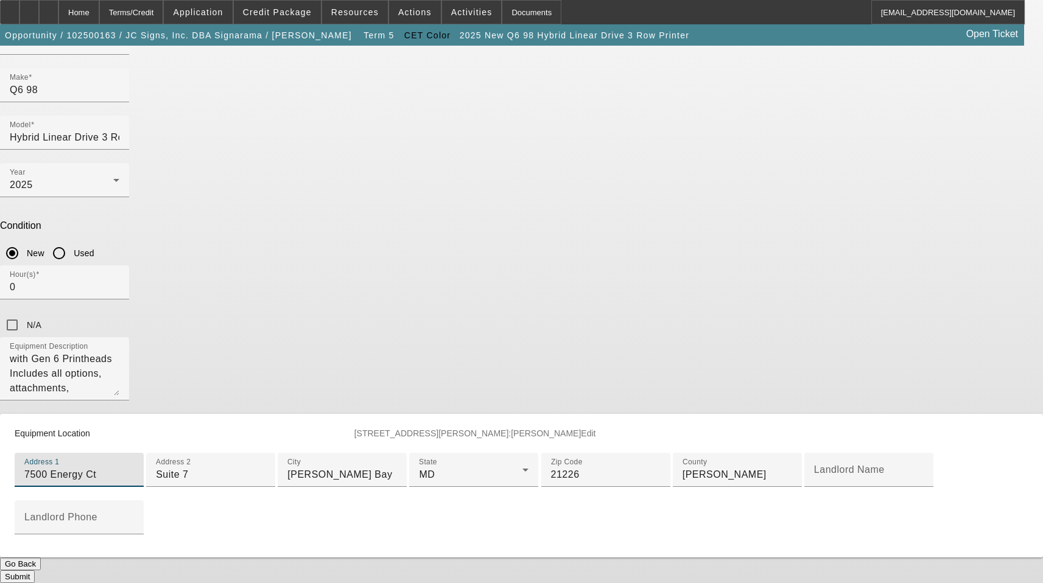
scroll to position [390, 0]
type input "7500 Energy Ct"
click at [35, 571] on button "Submit" at bounding box center [17, 577] width 35 height 13
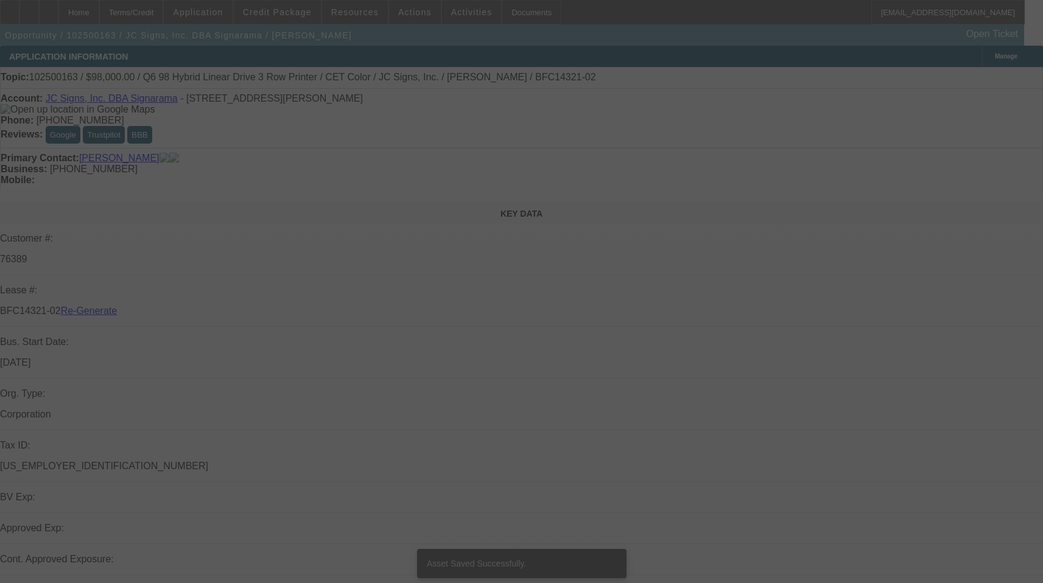
select select "3"
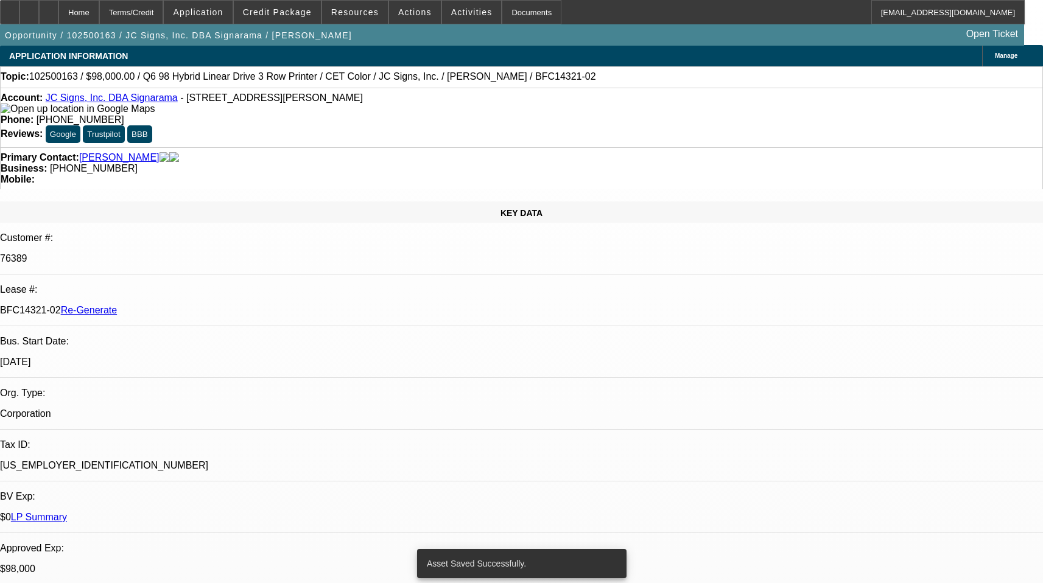
select select "0"
select select "2"
select select "0"
select select "6"
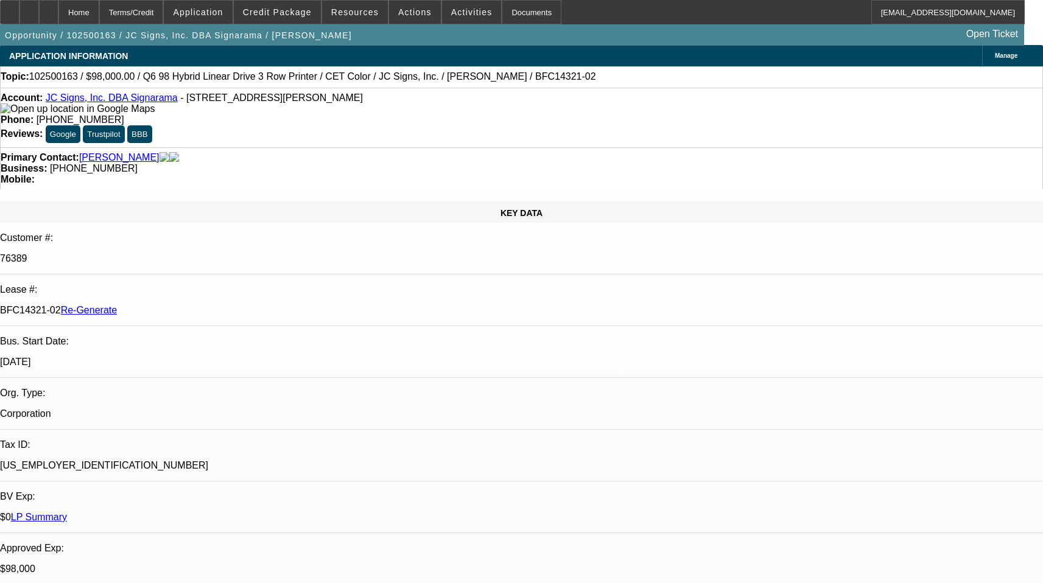
scroll to position [61, 0]
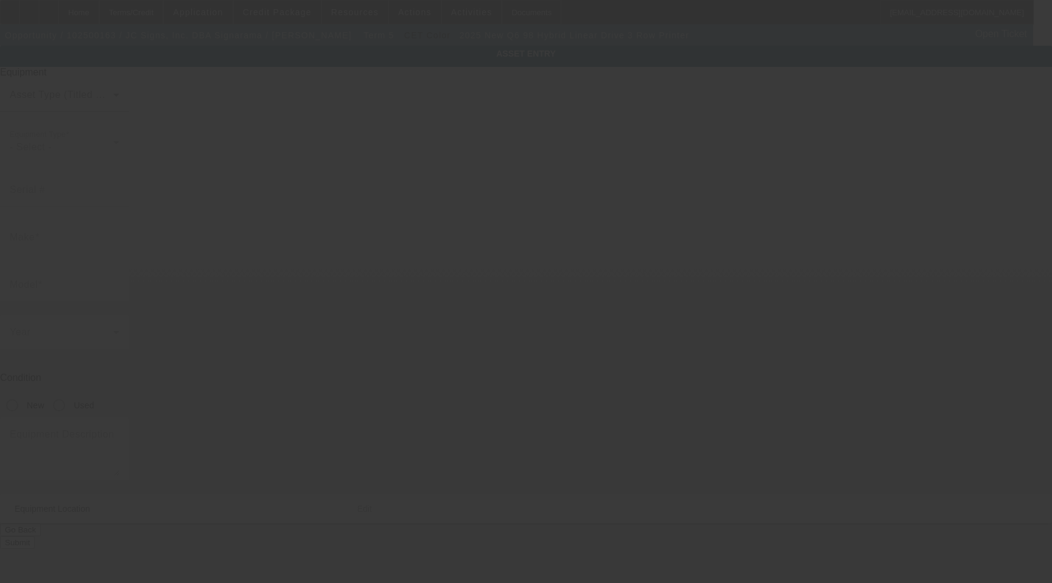
type input "Q6 98"
type input "Hybrid Linear Drive 3 Row Printer"
radio input "true"
type textarea "with Gen 6 Printheads Includes all options, attachments, accessories"
type input "7500 Energy Ct"
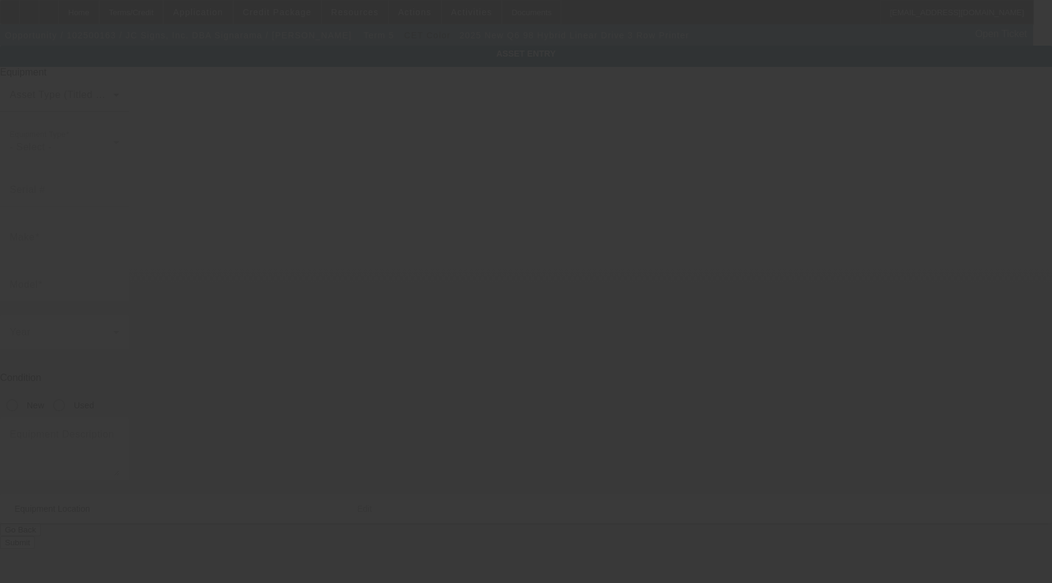
type input "Suite 7"
type input "[PERSON_NAME] Bay"
type input "21226"
type input "[PERSON_NAME]"
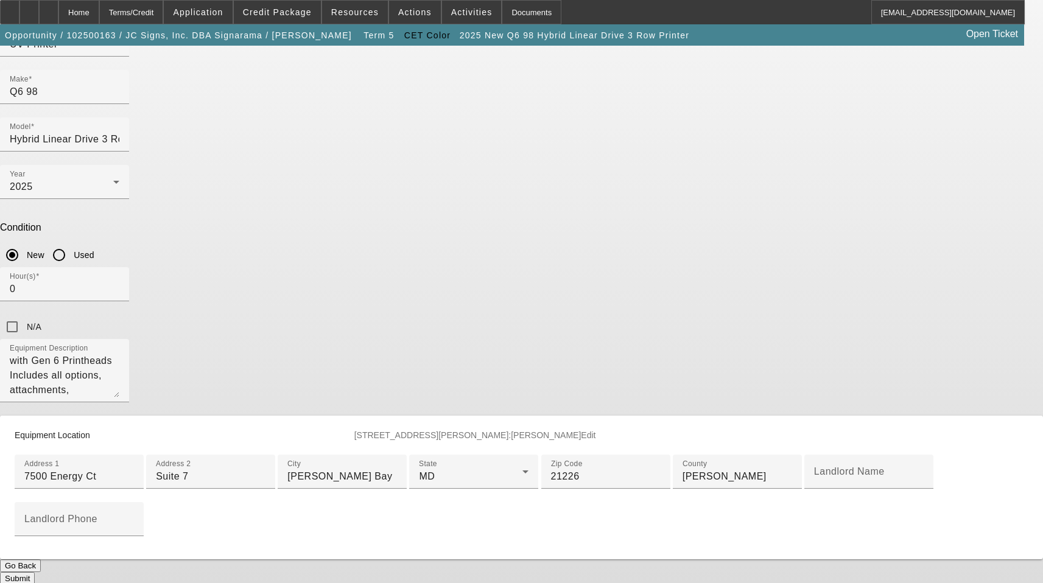
scroll to position [244, 0]
click at [266, 468] on input "Suite 7" at bounding box center [211, 475] width 110 height 15
type input "Ste 7"
click at [35, 571] on button "Submit" at bounding box center [17, 577] width 35 height 13
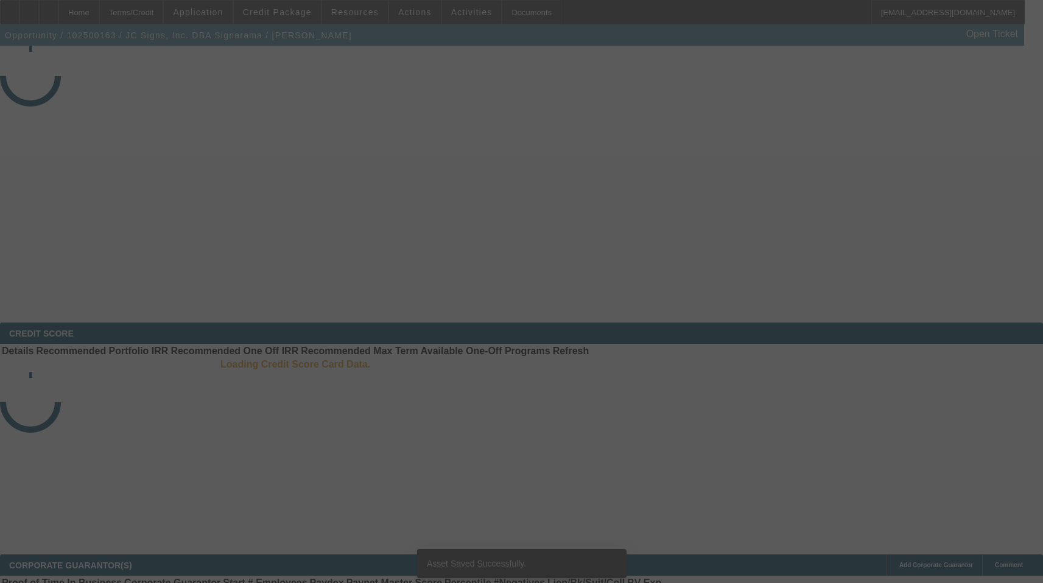
select select "3"
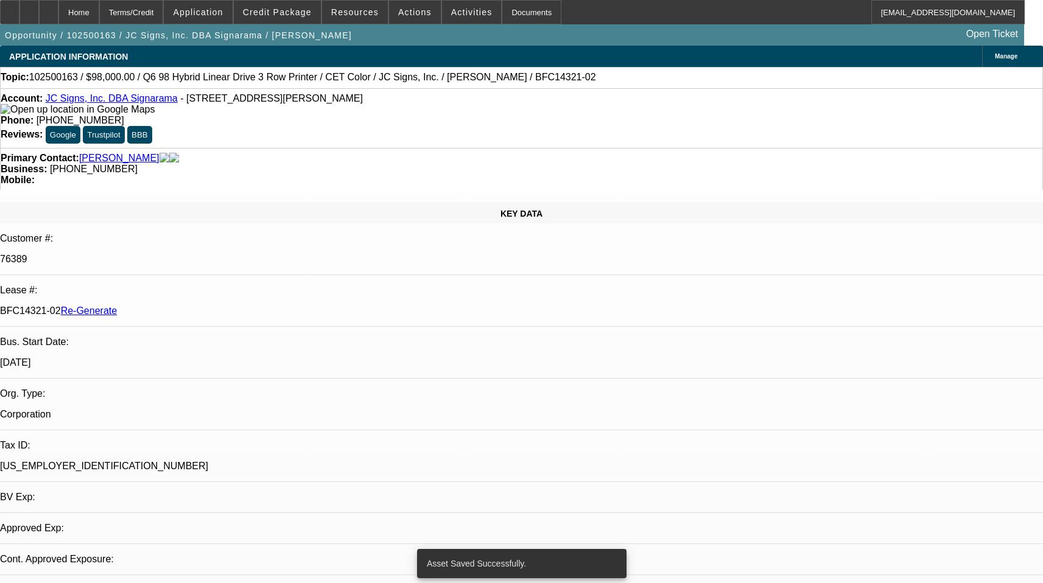
select select "0"
select select "2"
select select "0"
select select "6"
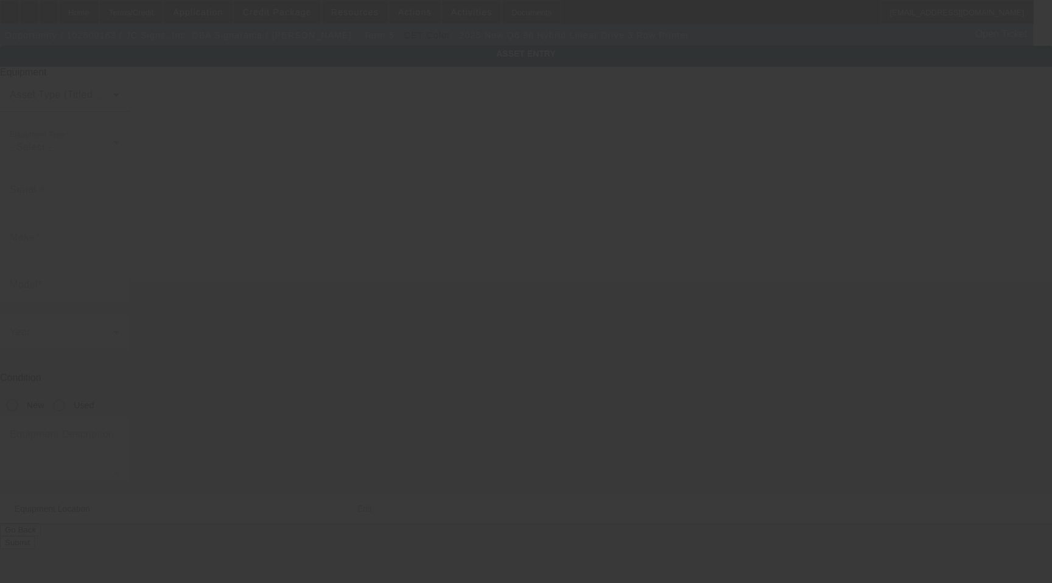
type input "Q6 98"
type input "Hybrid Linear Drive 3 Row Printer"
radio input "true"
type textarea "with Gen 6 Printheads Includes all options, attachments, accessories"
type input "7500 Energy Ct"
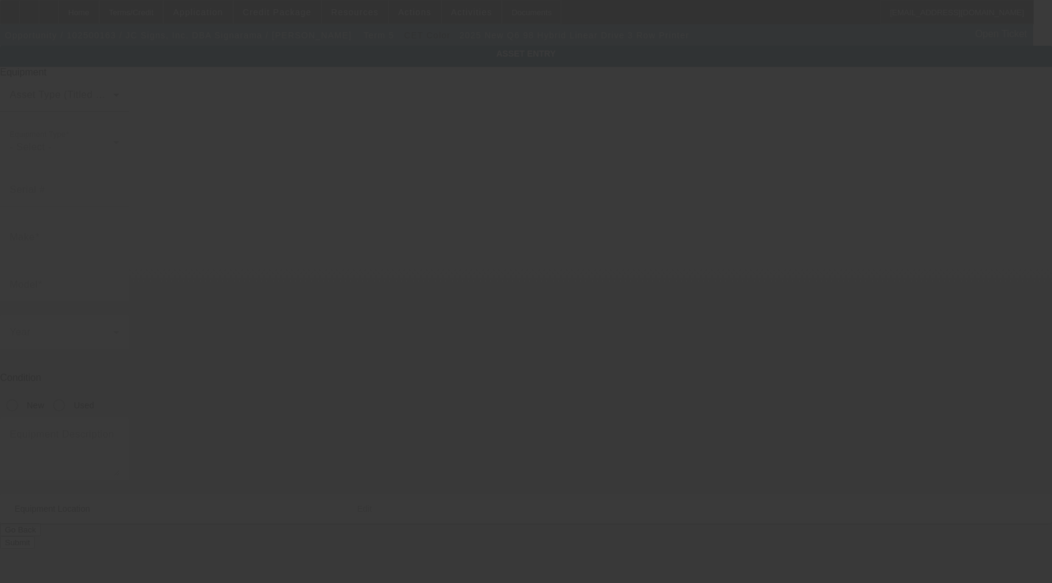
type input "Ste 7"
type input "[PERSON_NAME] Bay"
type input "21226"
type input "[PERSON_NAME]"
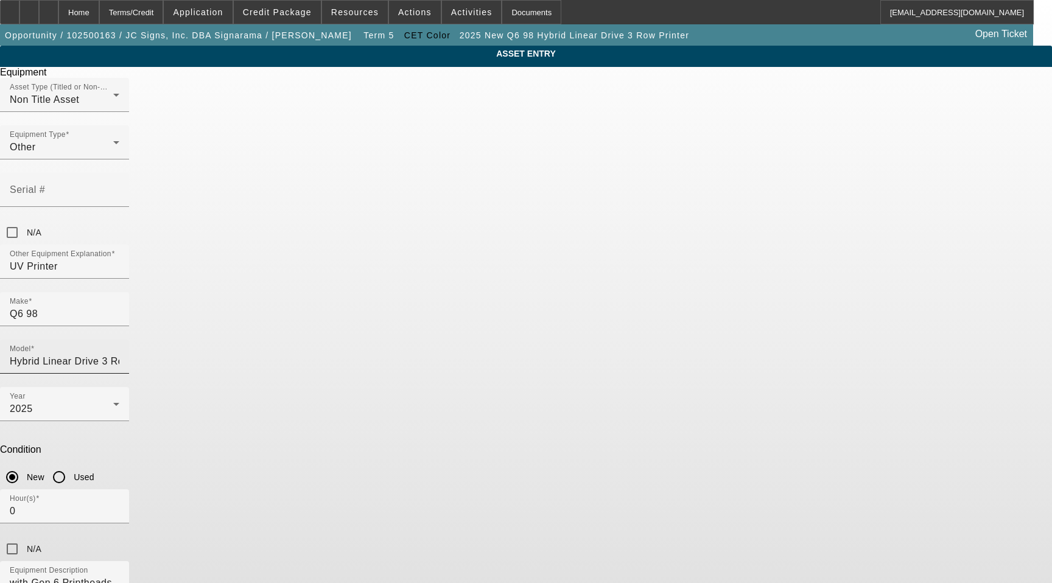
click at [119, 354] on input "Hybrid Linear Drive 3 Row Printer" at bounding box center [65, 361] width 110 height 15
drag, startPoint x: 682, startPoint y: 265, endPoint x: 334, endPoint y: 289, distance: 348.6
click at [334, 289] on div "ASSET ENTRY Delete asset Equipment Asset Type (Titled or Non-Titled) Non Title …" at bounding box center [526, 369] width 1052 height 647
type input "Hybrid Linear Drive 3 Row UV Printer"
click at [593, 298] on span "Create New Make/Model Match" at bounding box center [602, 299] width 114 height 25
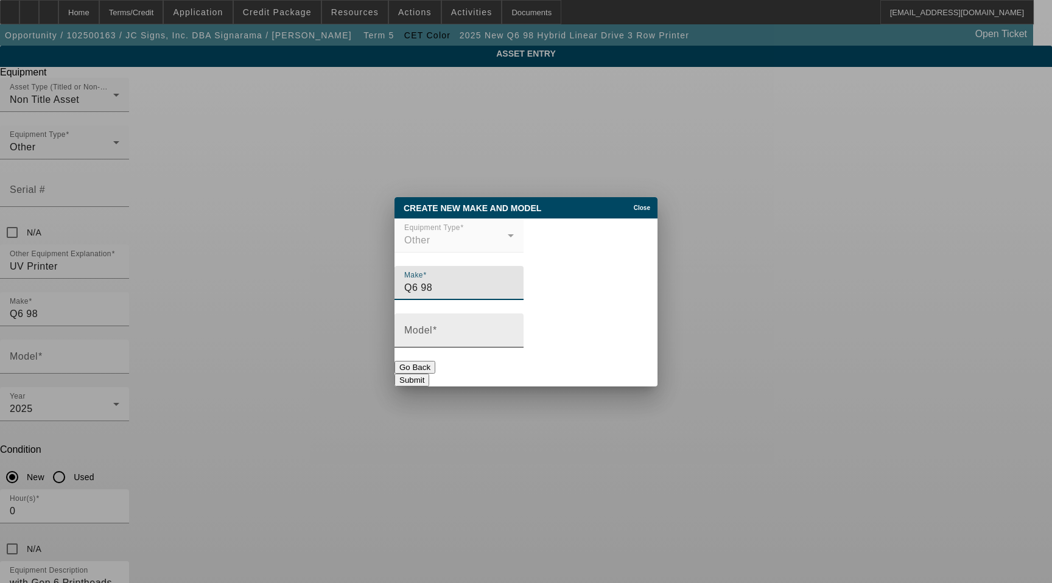
click at [470, 338] on input "Model" at bounding box center [459, 335] width 110 height 15
paste input "Hybrid Linear Drive 3 Row UV Printer"
type input "Hybrid Linear Drive 3 Row UV Printer"
click at [438, 283] on input "Q6 98" at bounding box center [459, 288] width 110 height 15
type input "Q6 98""
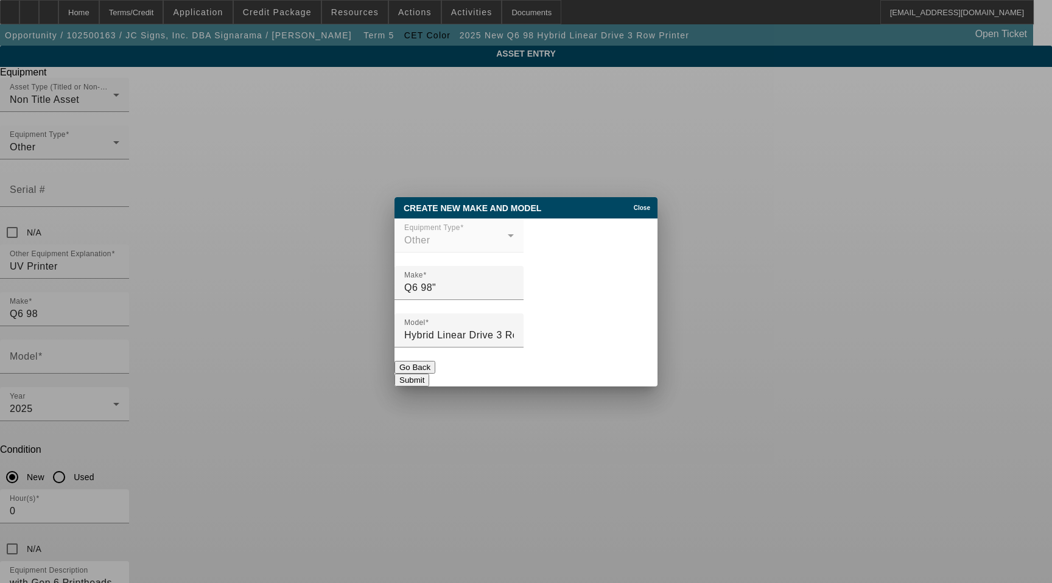
click at [429, 376] on button "Submit" at bounding box center [412, 380] width 35 height 13
type input "Q6 98""
type input "Hybrid Linear Drive 3 Row UV Printer"
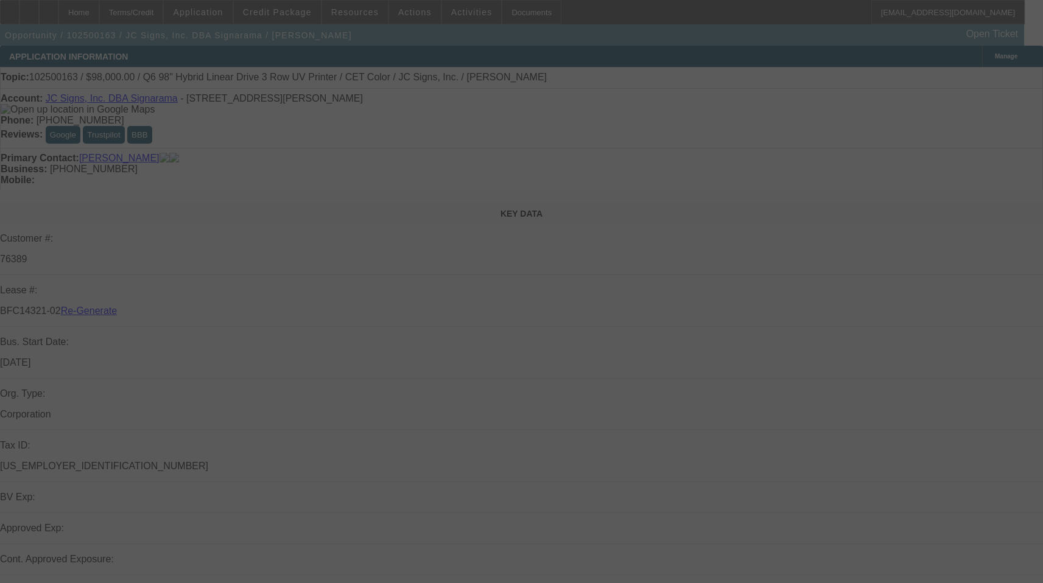
select select "3"
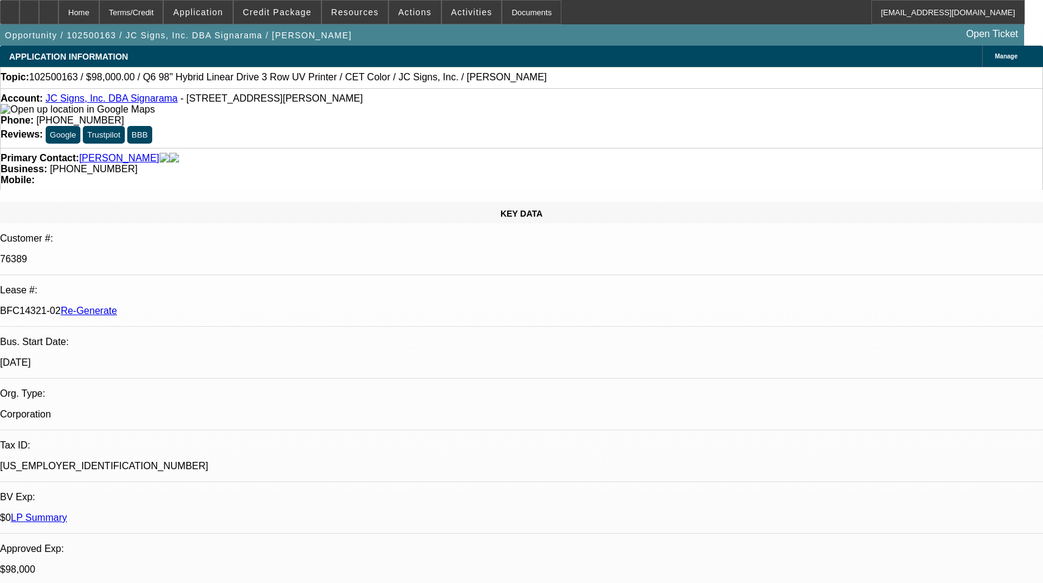
select select "0"
select select "2"
select select "0"
select select "6"
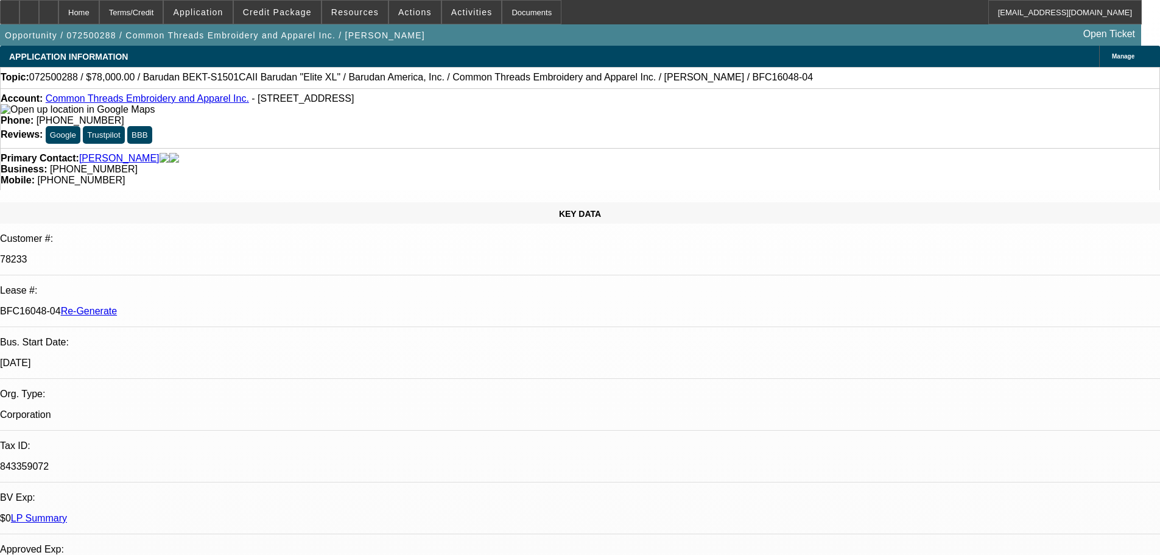
select select "3"
select select "0"
select select "2"
select select "0"
select select "6"
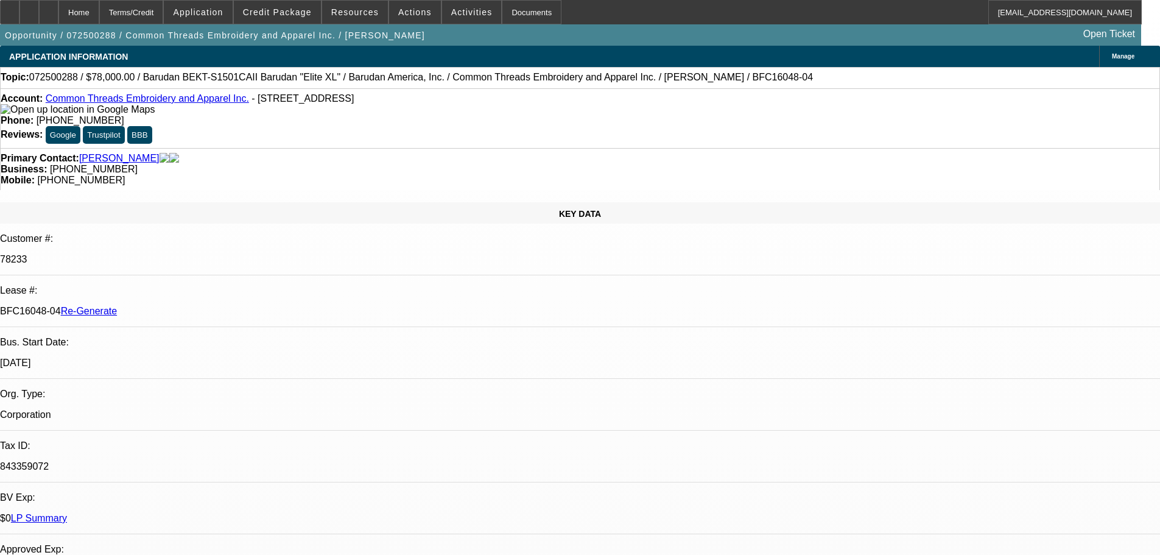
scroll to position [487, 0]
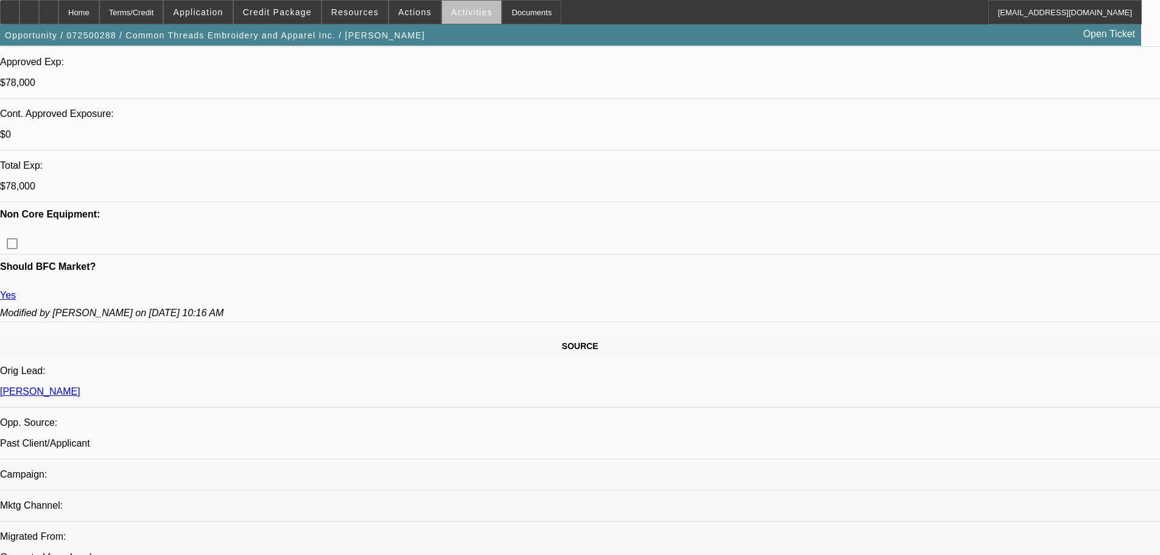
click at [464, 15] on span "Activities" at bounding box center [471, 12] width 41 height 10
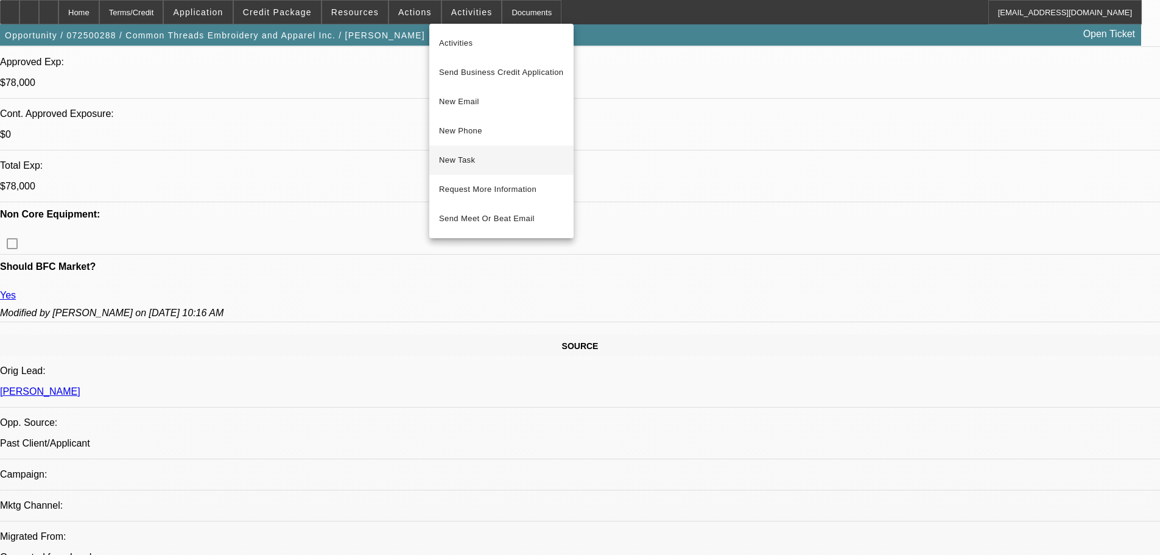
click at [470, 158] on span "New Task" at bounding box center [501, 160] width 125 height 15
